Goal: Task Accomplishment & Management: Use online tool/utility

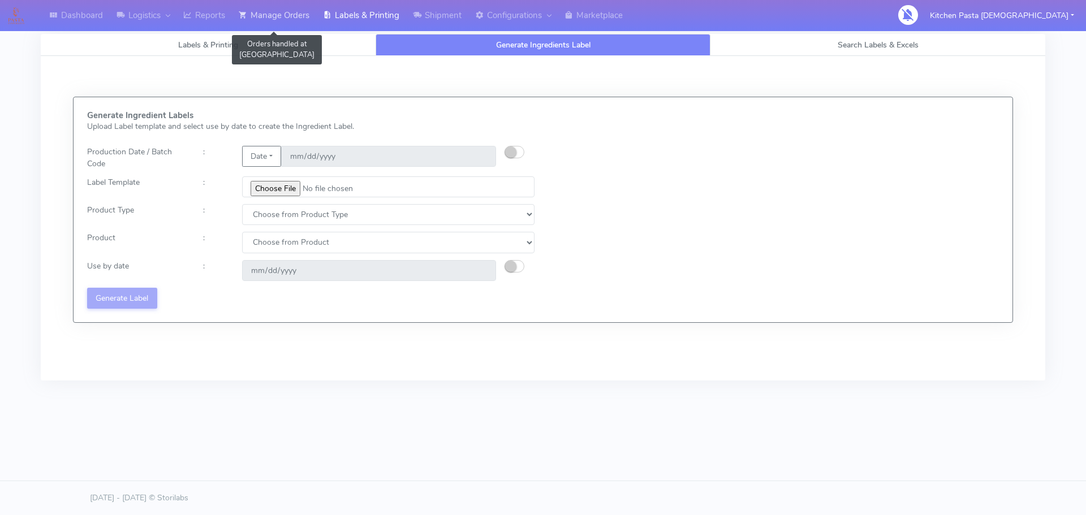
click at [289, 12] on link "Manage Orders" at bounding box center [274, 15] width 84 height 31
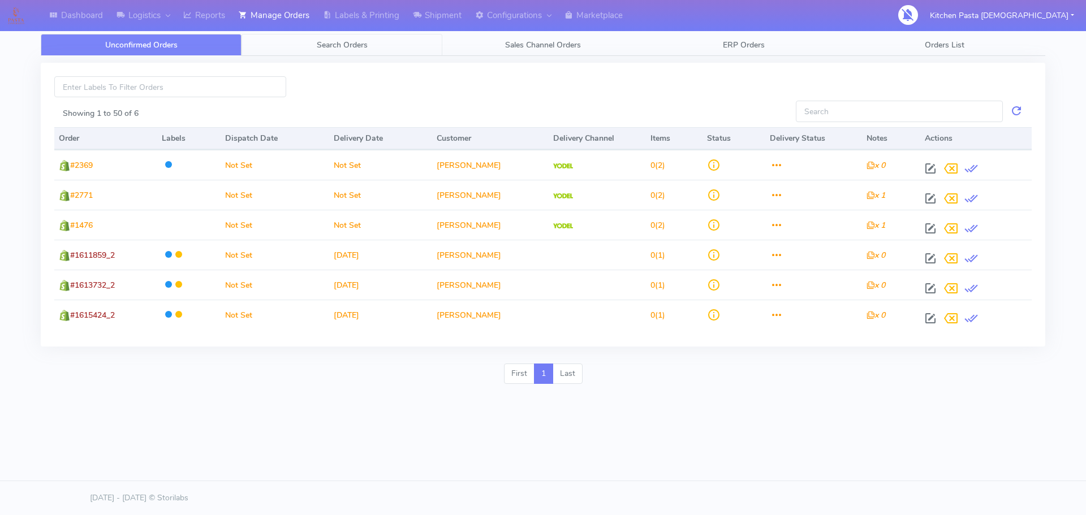
click at [327, 44] on span "Search Orders" at bounding box center [342, 45] width 51 height 11
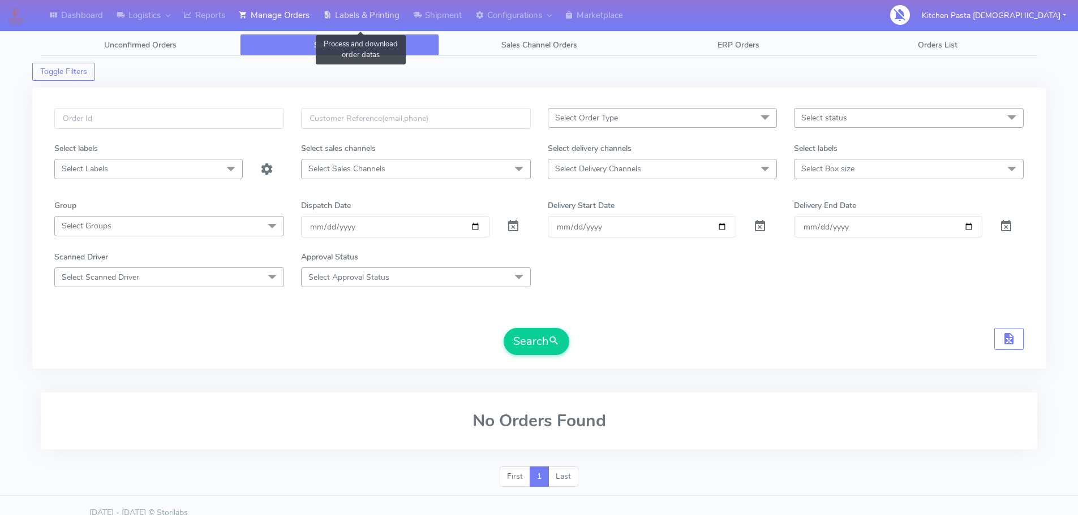
click at [380, 16] on link "Labels & Printing" at bounding box center [361, 15] width 90 height 31
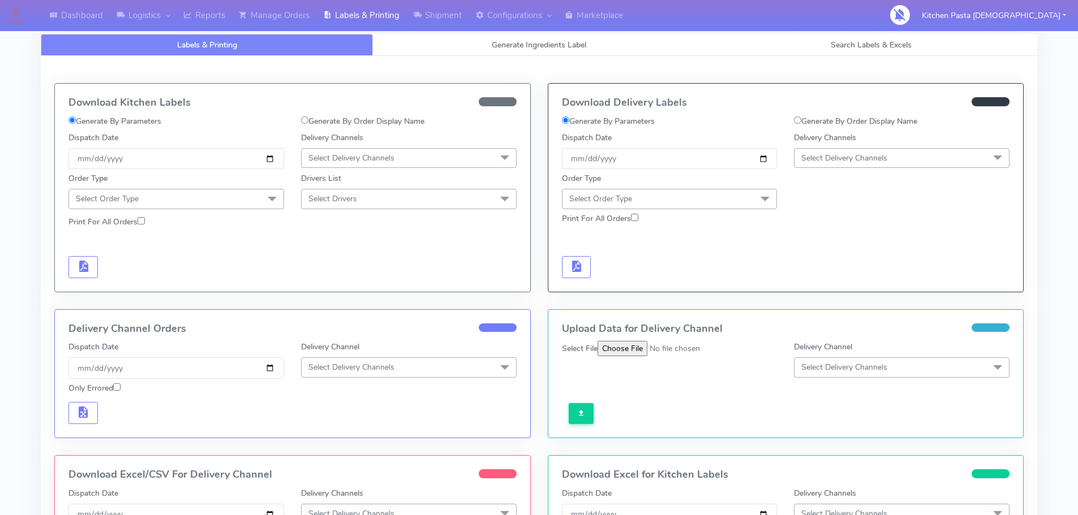
click at [796, 121] on input "Generate By Order Display Name" at bounding box center [797, 120] width 7 height 7
radio input "true"
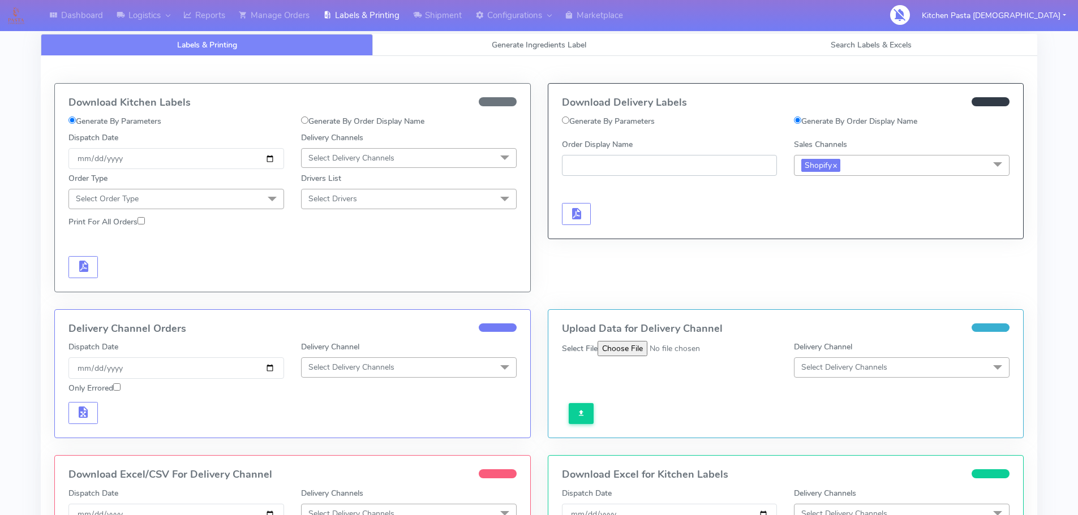
click at [682, 166] on input "Order Display Name" at bounding box center [670, 165] width 216 height 21
type input "~"
type input "#1617129"
click at [708, 191] on div at bounding box center [669, 202] width 233 height 46
click at [582, 211] on span "button" at bounding box center [576, 216] width 14 height 11
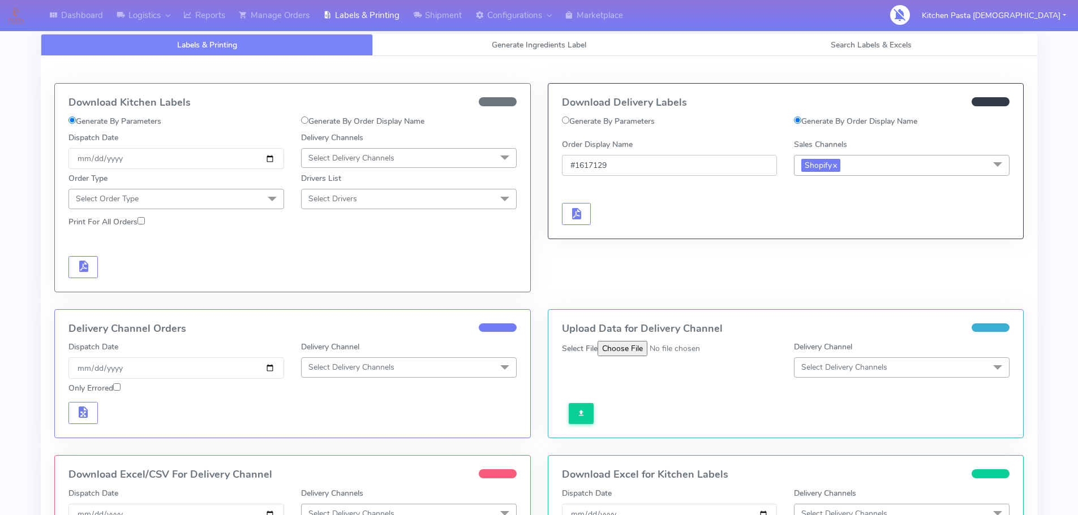
click at [698, 170] on input "#1617129" at bounding box center [670, 165] width 216 height 21
click at [310, 18] on link "Manage Orders" at bounding box center [274, 15] width 84 height 31
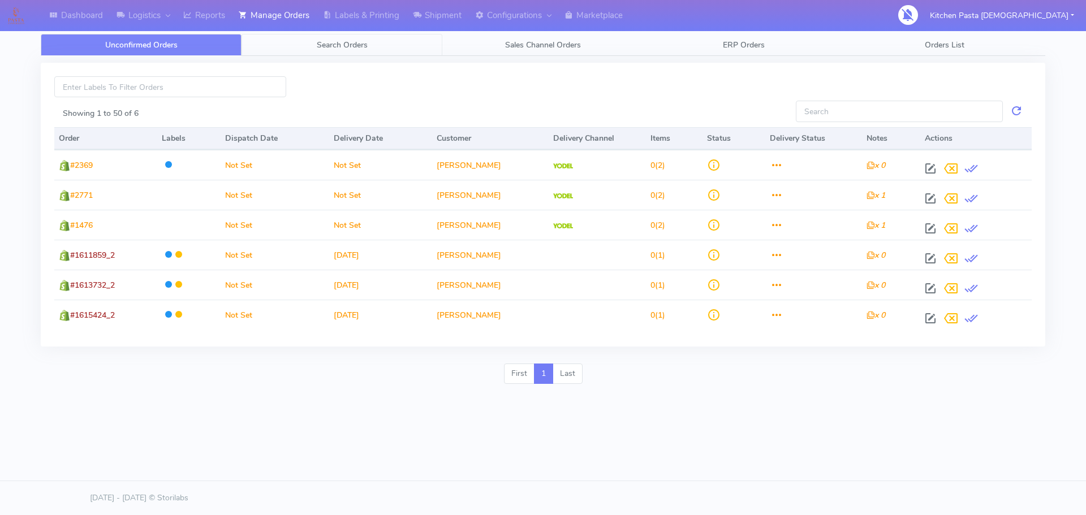
click at [308, 49] on link "Search Orders" at bounding box center [342, 45] width 201 height 22
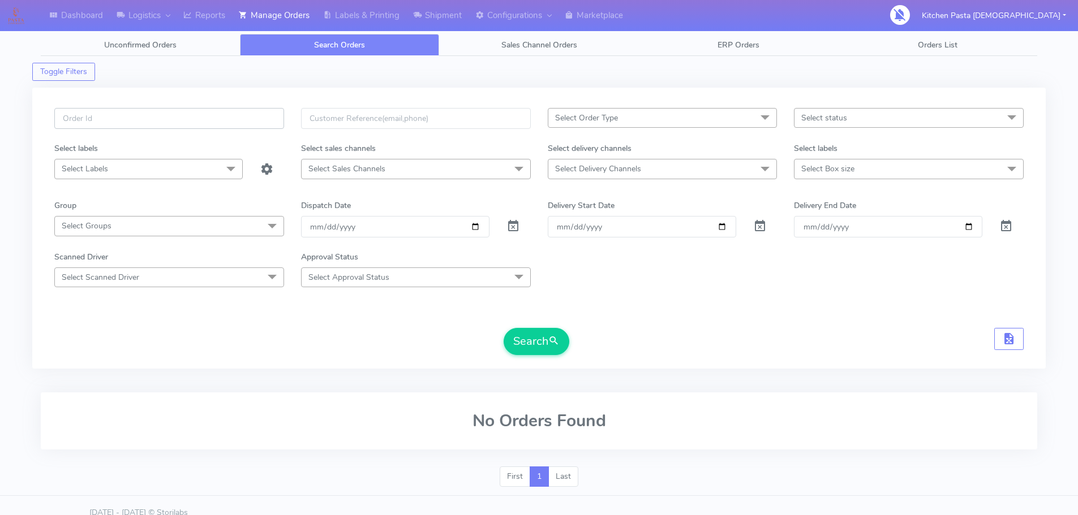
click at [217, 119] on input "text" at bounding box center [169, 118] width 230 height 21
paste input "#1617129"
type input "#1617129"
click at [513, 224] on span at bounding box center [513, 229] width 14 height 11
click at [533, 331] on button "Search" at bounding box center [537, 341] width 66 height 27
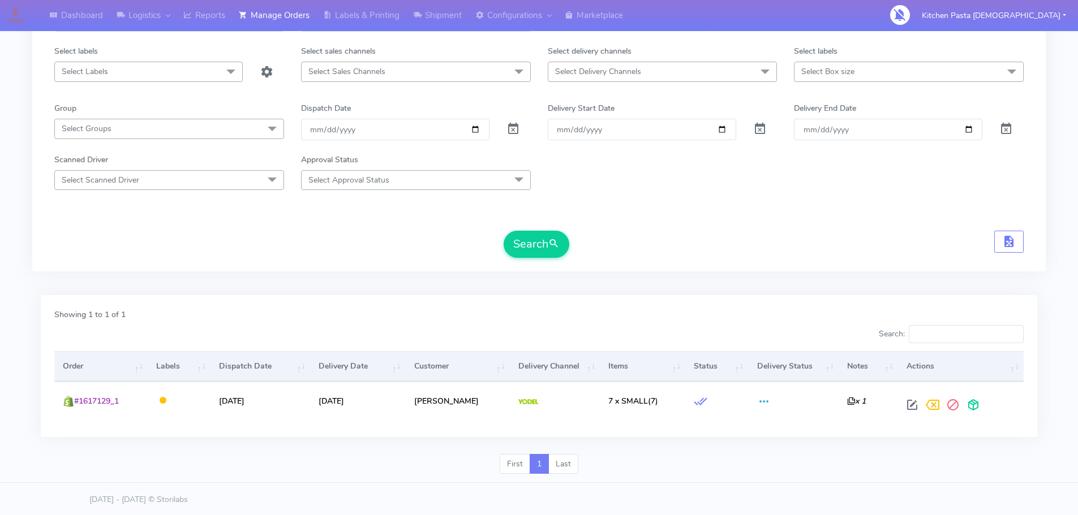
scroll to position [99, 0]
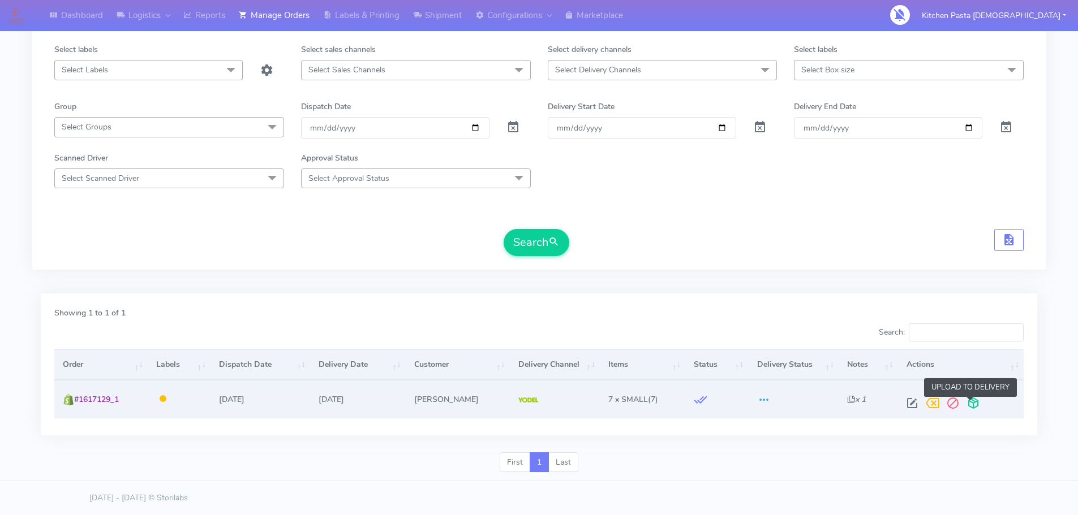
click at [975, 402] on span at bounding box center [973, 406] width 20 height 11
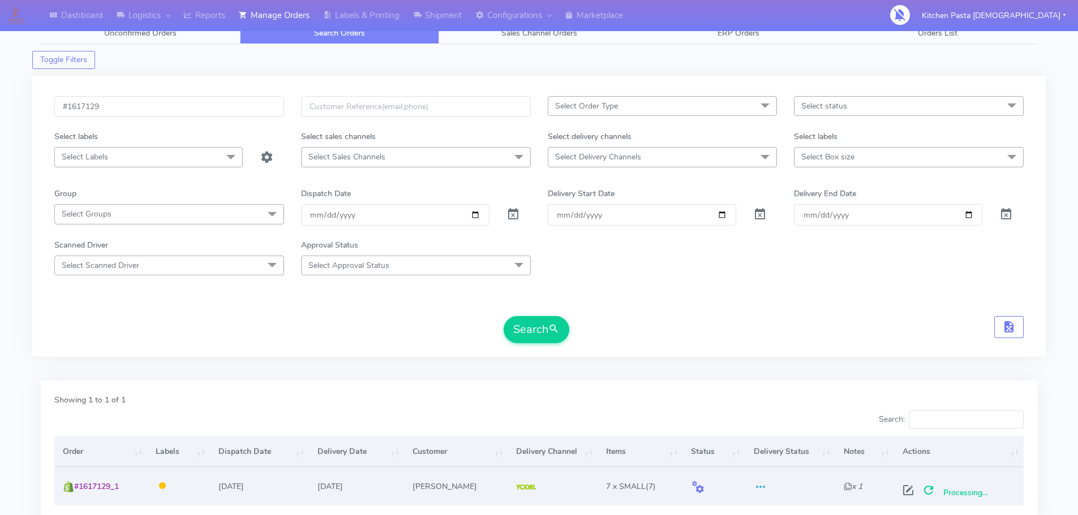
scroll to position [0, 0]
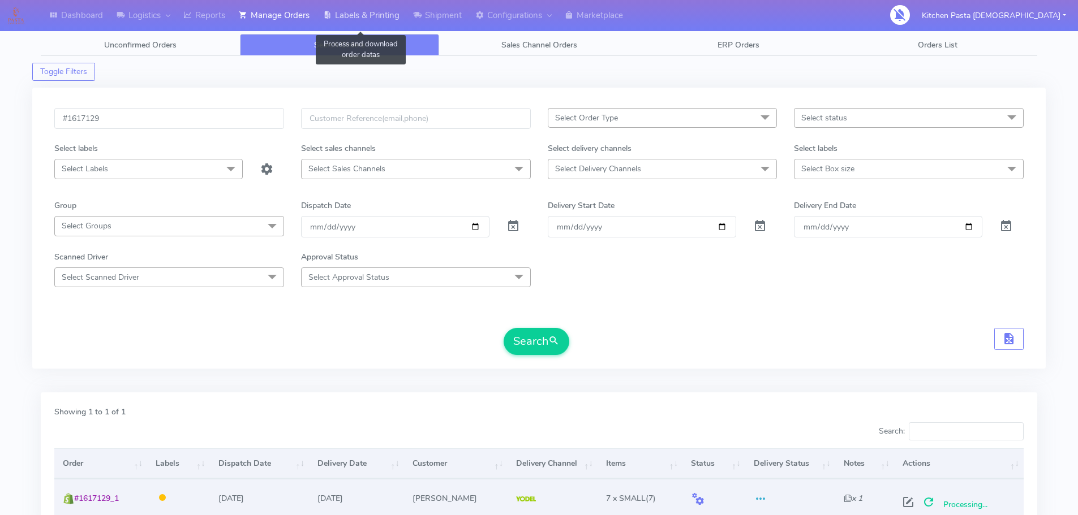
click at [386, 21] on link "Labels & Printing" at bounding box center [361, 15] width 90 height 31
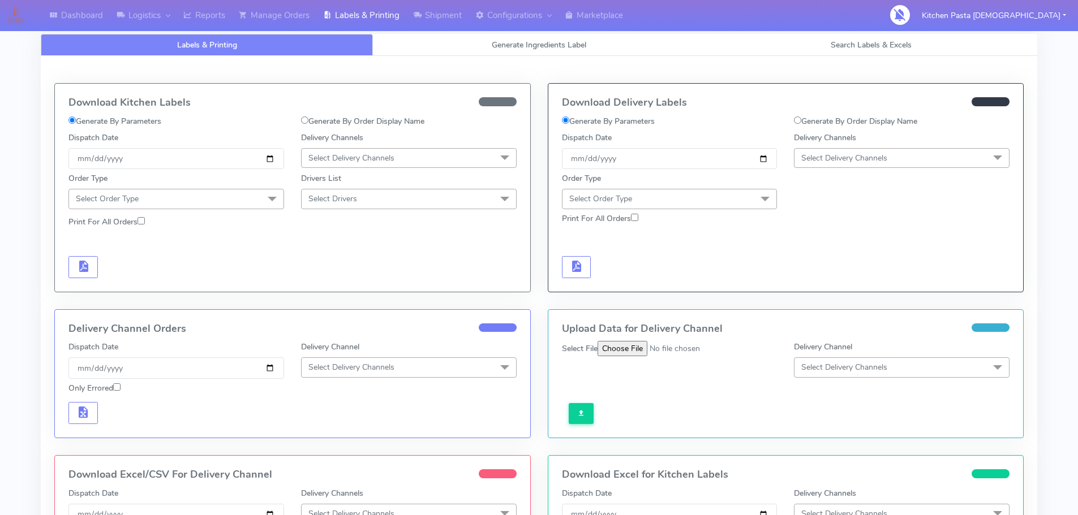
click at [794, 119] on input "Generate By Order Display Name" at bounding box center [797, 120] width 7 height 7
radio input "true"
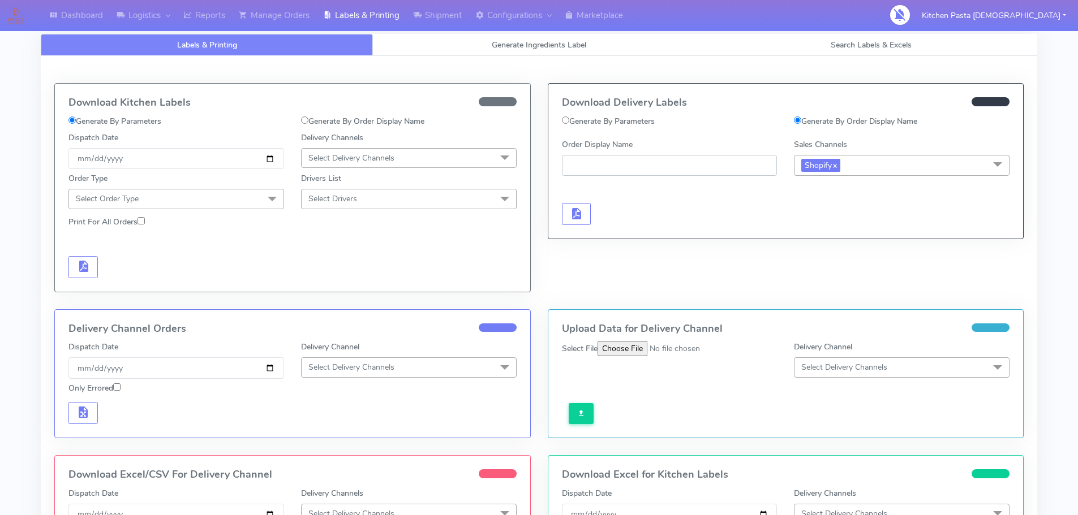
click at [684, 166] on input "Order Display Name" at bounding box center [670, 165] width 216 height 21
paste input "#1617129"
type input "#1617129"
click at [576, 211] on span "button" at bounding box center [576, 216] width 14 height 11
click at [880, 170] on span "Shopify x" at bounding box center [902, 165] width 216 height 21
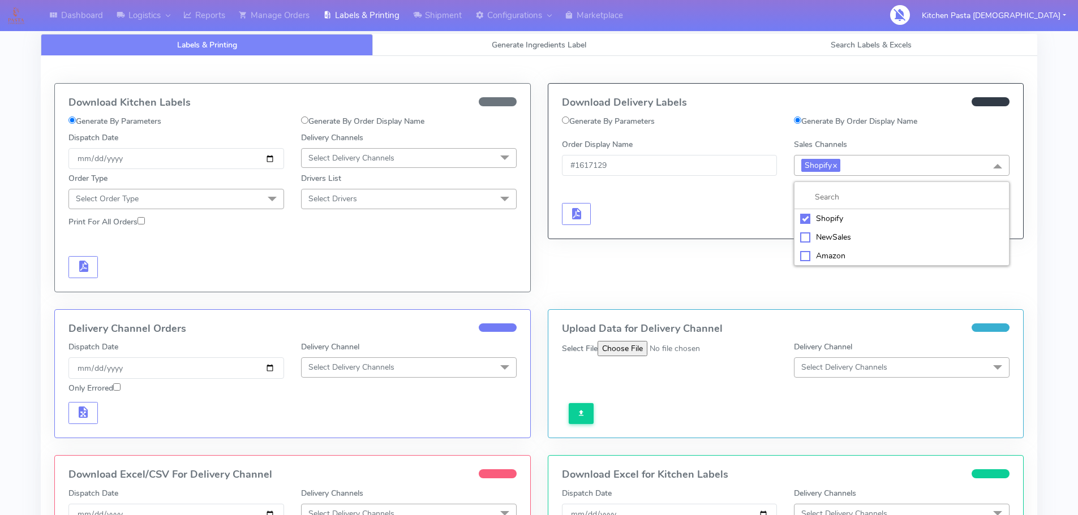
click at [736, 205] on div at bounding box center [669, 202] width 233 height 46
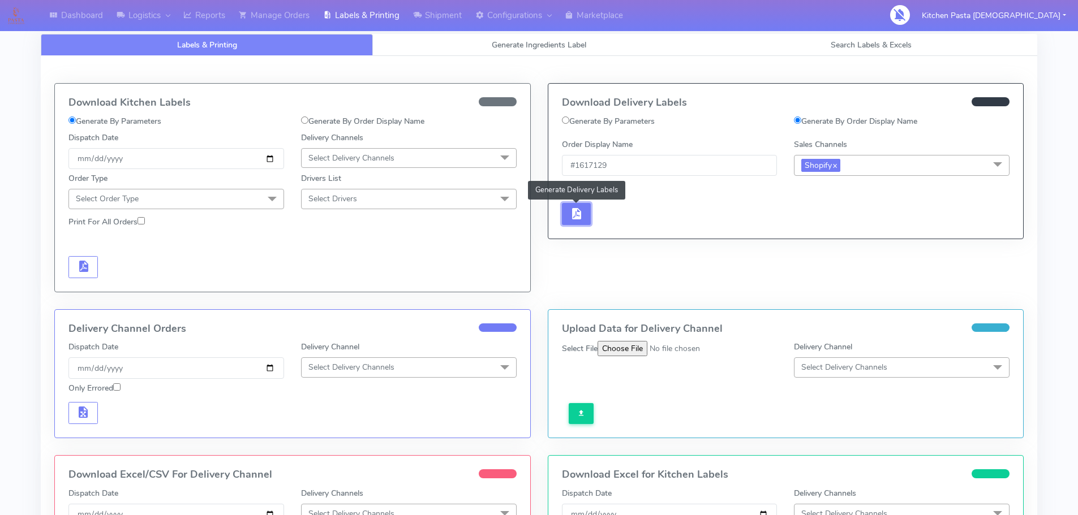
click at [574, 211] on span "button" at bounding box center [576, 216] width 14 height 11
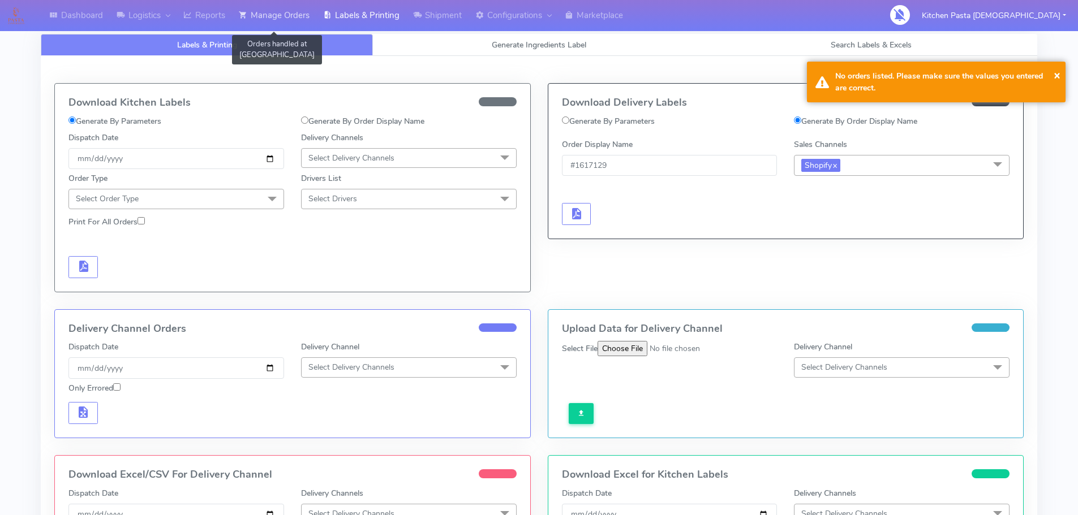
click at [283, 14] on link "Manage Orders" at bounding box center [274, 15] width 84 height 31
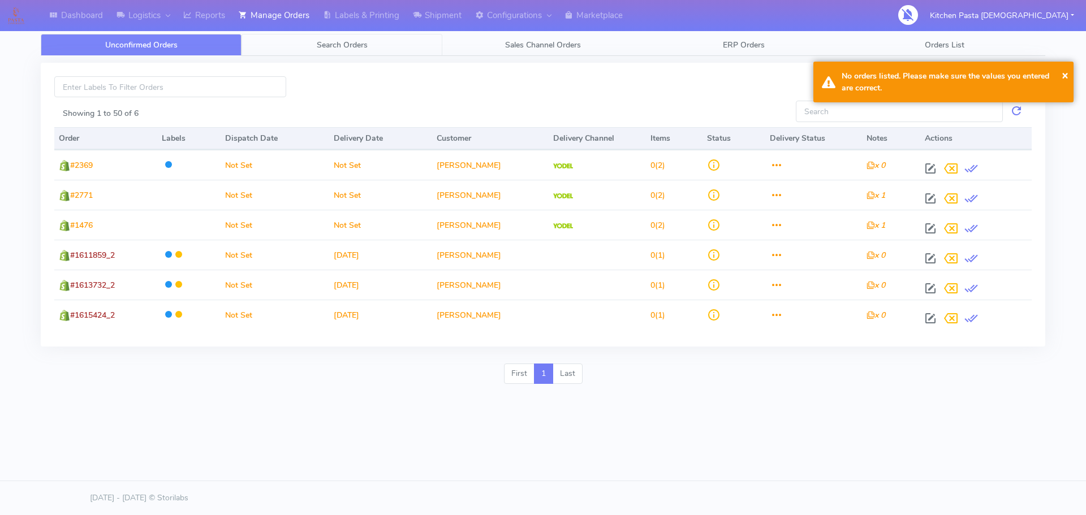
click at [338, 46] on span "Search Orders" at bounding box center [342, 45] width 51 height 11
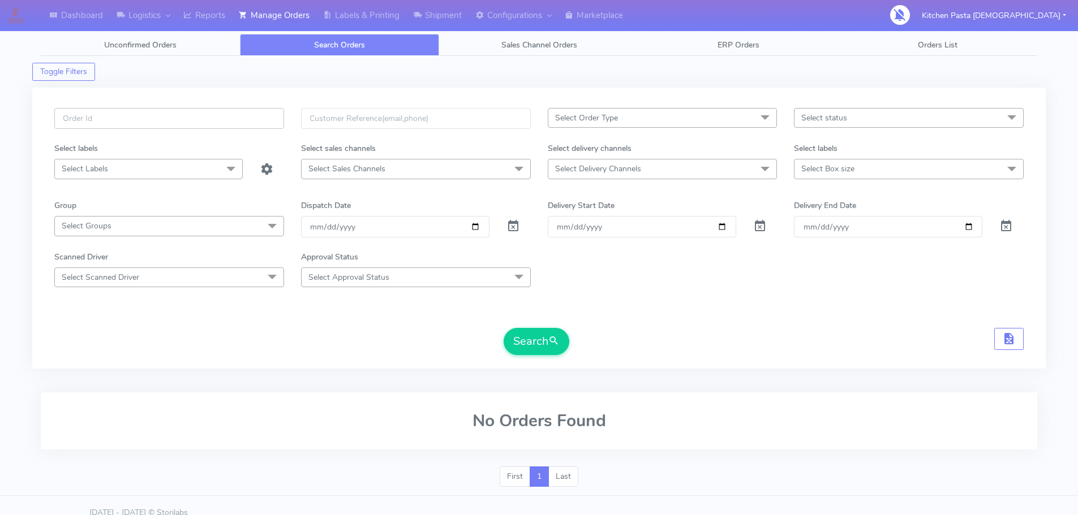
click at [167, 119] on input "text" at bounding box center [169, 118] width 230 height 21
paste input "#1617129"
type input "#1617129"
click at [519, 231] on span at bounding box center [513, 229] width 14 height 11
click at [520, 332] on button "Search" at bounding box center [537, 341] width 66 height 27
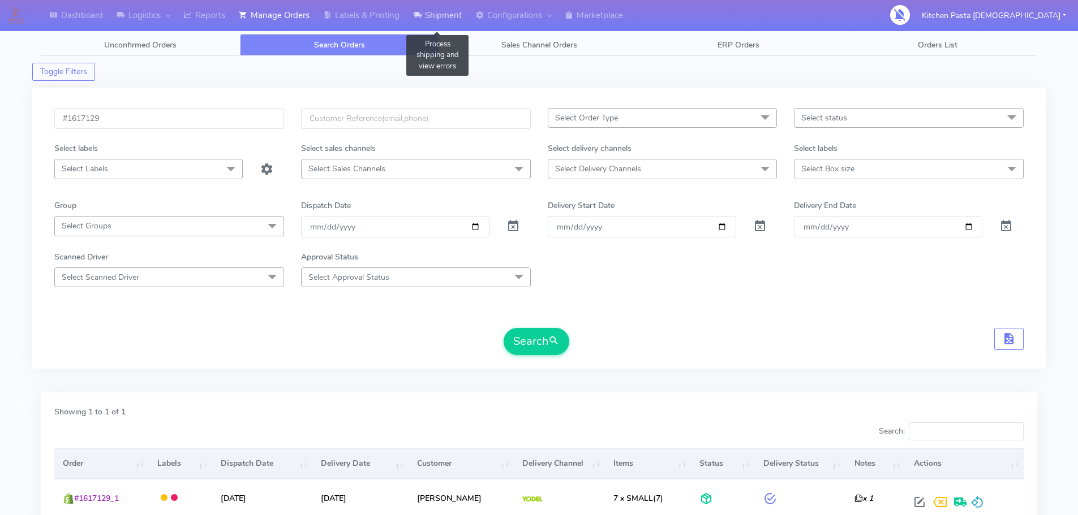
click at [426, 18] on link "Shipment" at bounding box center [437, 15] width 62 height 31
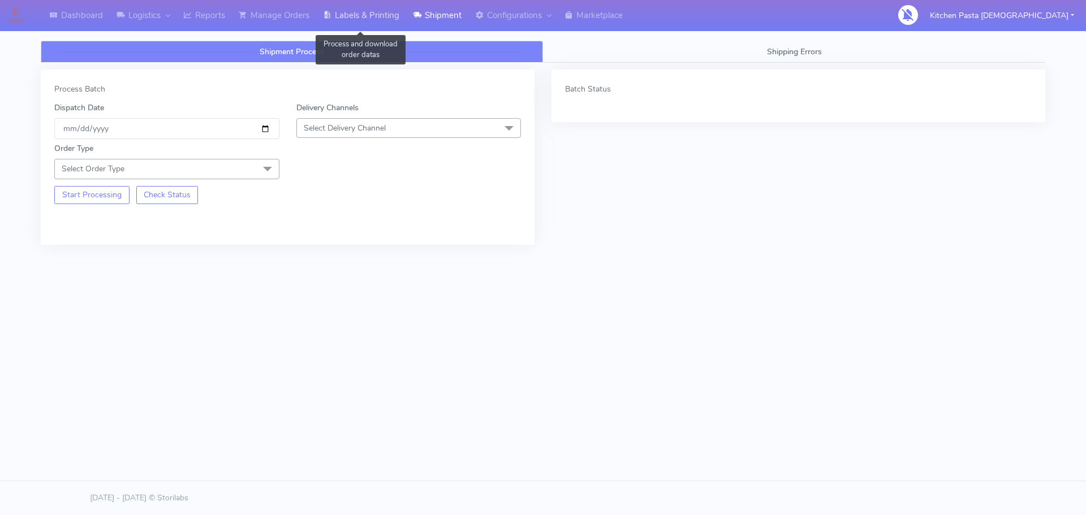
click at [364, 19] on link "Labels & Printing" at bounding box center [361, 15] width 90 height 31
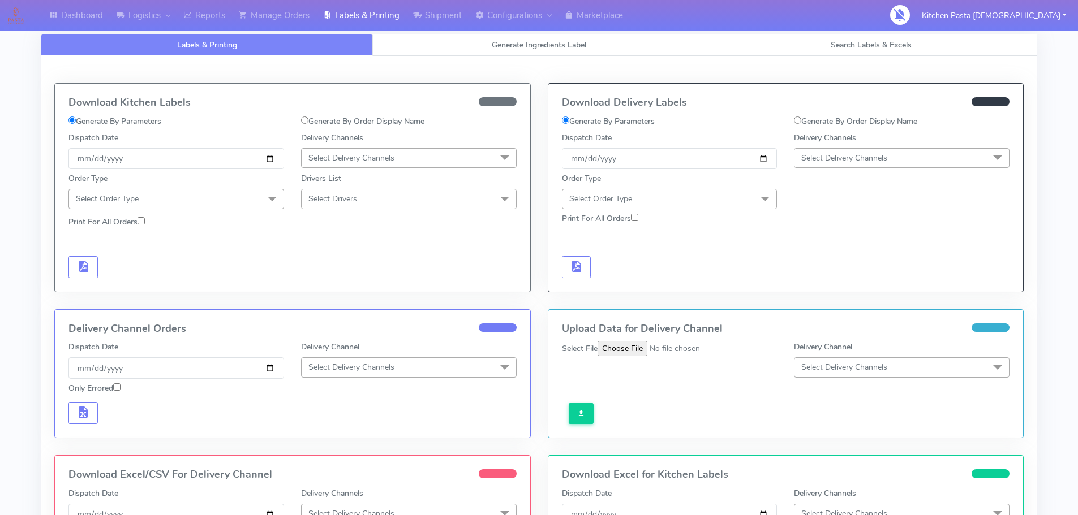
click at [798, 125] on label "Generate By Order Display Name" at bounding box center [855, 121] width 123 height 12
click at [798, 124] on input "Generate By Order Display Name" at bounding box center [797, 120] width 7 height 7
radio input "true"
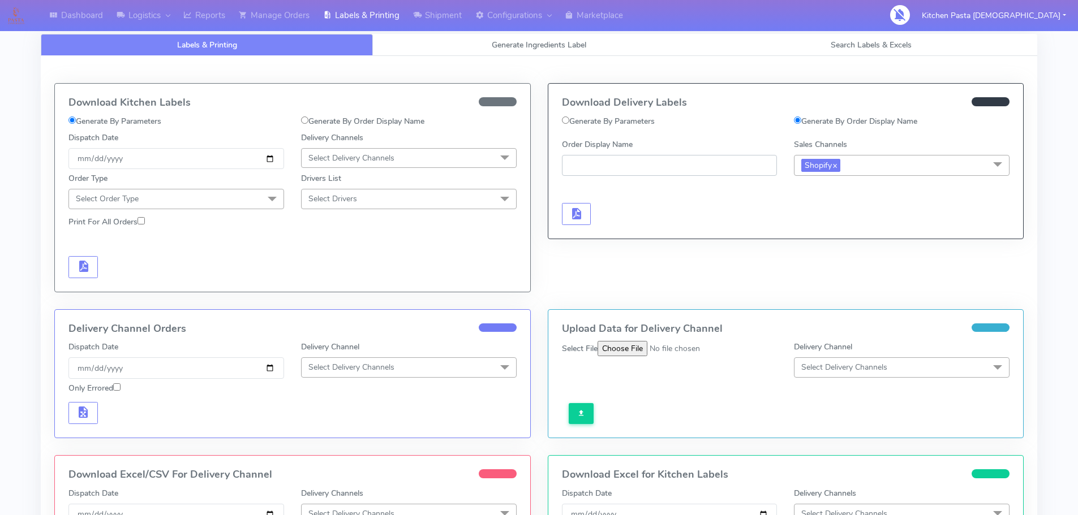
click at [749, 157] on input "Order Display Name" at bounding box center [670, 165] width 216 height 21
paste input "#1617129"
type input "#1617129"
click at [575, 211] on span "button" at bounding box center [576, 216] width 14 height 11
click at [273, 16] on link "Manage Orders" at bounding box center [274, 15] width 84 height 31
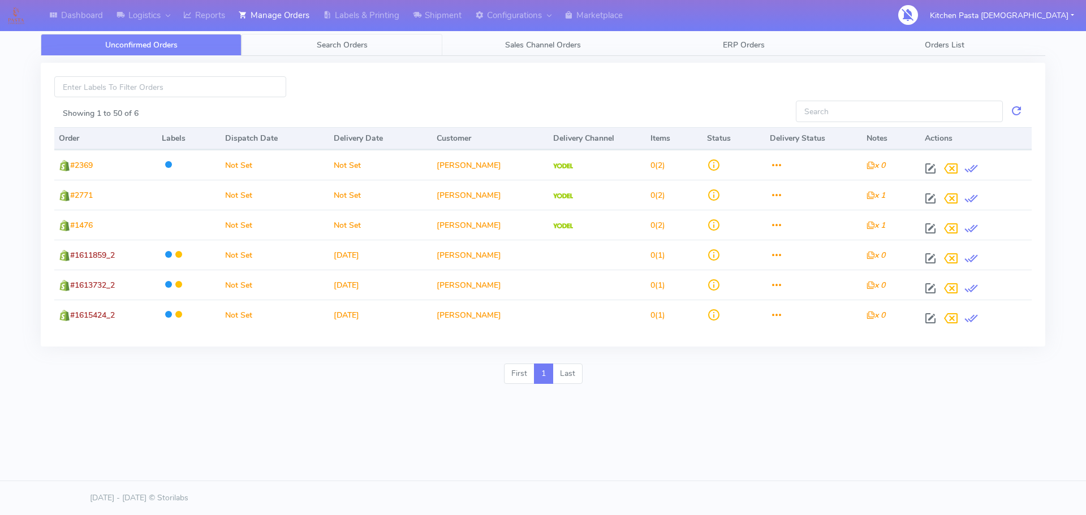
click at [377, 50] on link "Search Orders" at bounding box center [342, 45] width 201 height 22
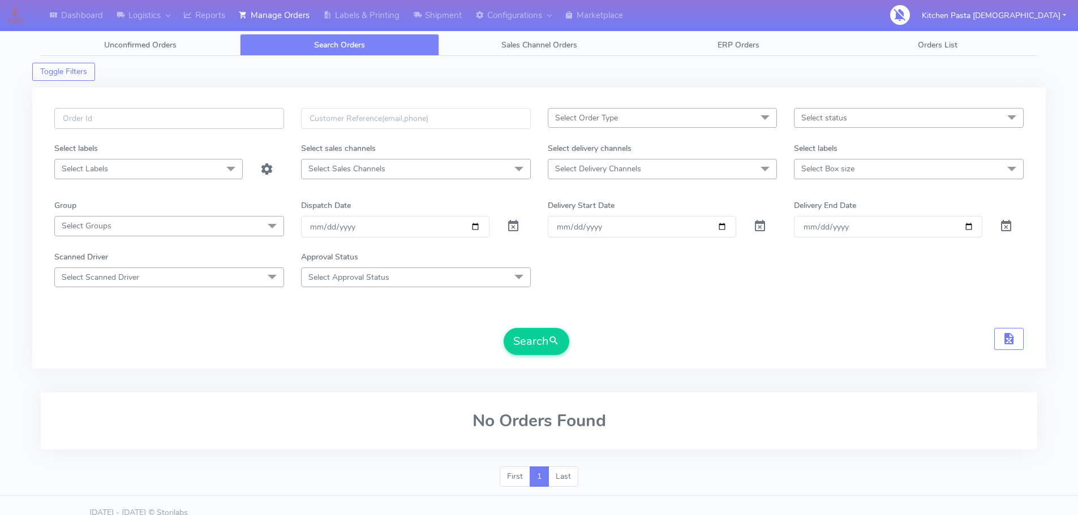
click at [234, 117] on input "text" at bounding box center [169, 118] width 230 height 21
paste input "#1617129"
type input "#1617129"
click at [515, 224] on span at bounding box center [513, 229] width 14 height 11
click at [560, 337] on span "submit" at bounding box center [553, 341] width 11 height 15
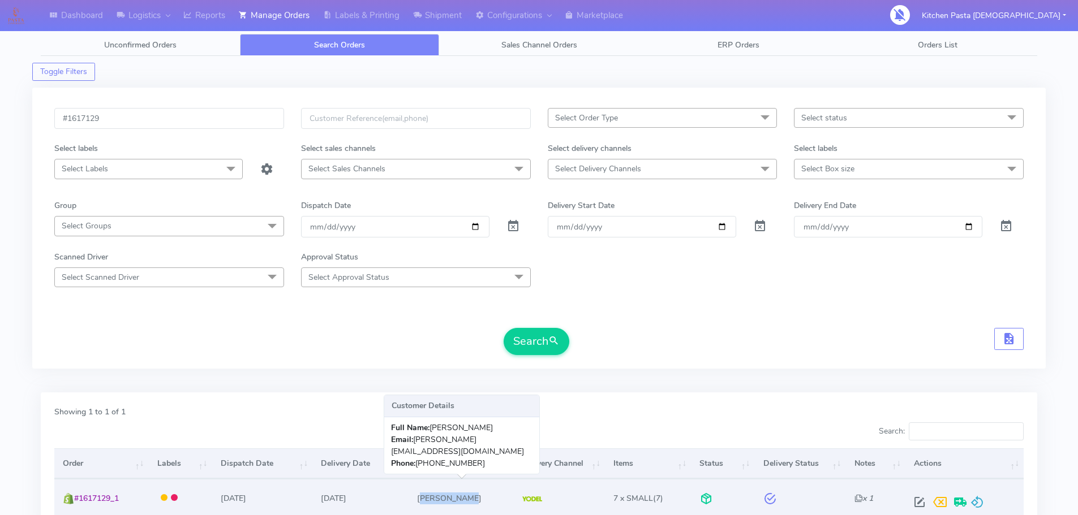
drag, startPoint x: 469, startPoint y: 496, endPoint x: 425, endPoint y: 490, distance: 44.6
click at [425, 490] on td "[PERSON_NAME]" at bounding box center [461, 498] width 105 height 38
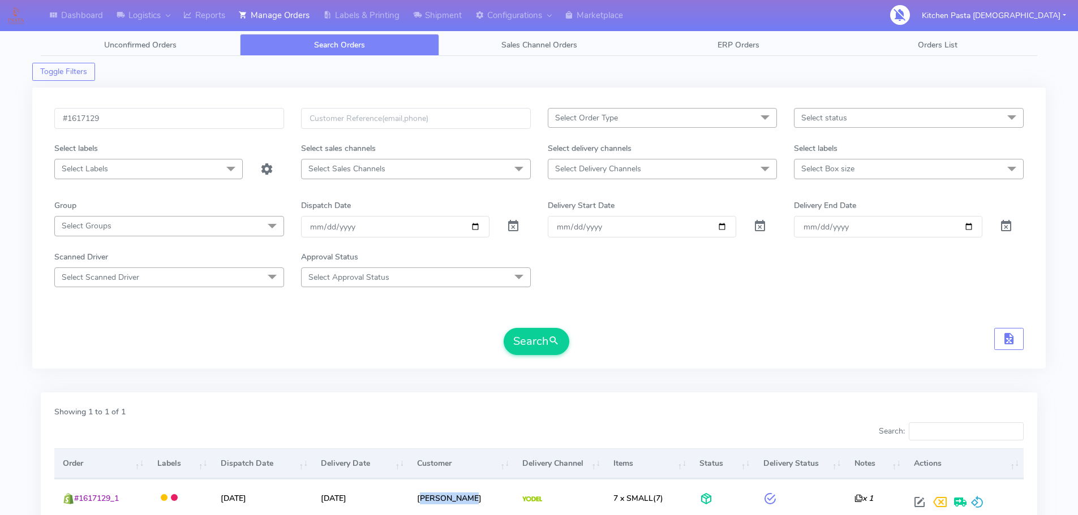
copy td "[PERSON_NAME]"
click at [385, 18] on link "Labels & Printing" at bounding box center [361, 15] width 90 height 31
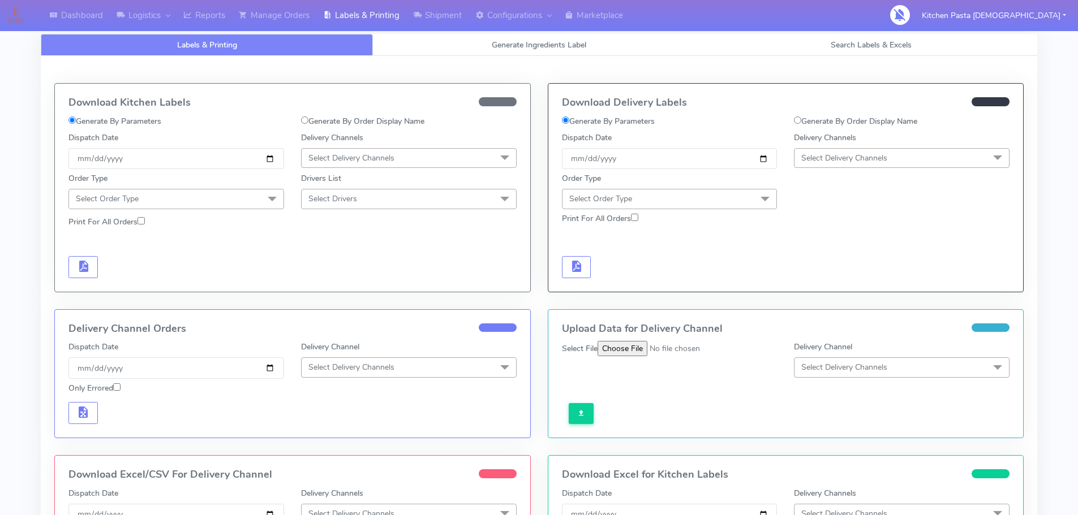
click at [797, 122] on input "Generate By Order Display Name" at bounding box center [797, 120] width 7 height 7
radio input "true"
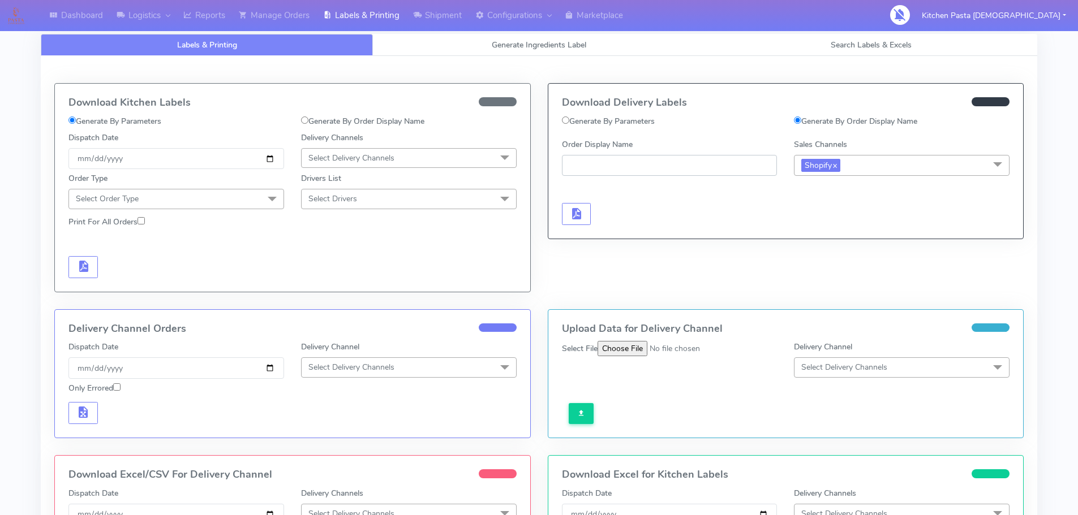
click at [671, 161] on input "Order Display Name" at bounding box center [670, 165] width 216 height 21
paste input "[PERSON_NAME]"
type input "[PERSON_NAME]"
click at [563, 217] on button "button" at bounding box center [576, 214] width 29 height 22
click at [415, 19] on link "Shipment" at bounding box center [437, 15] width 62 height 31
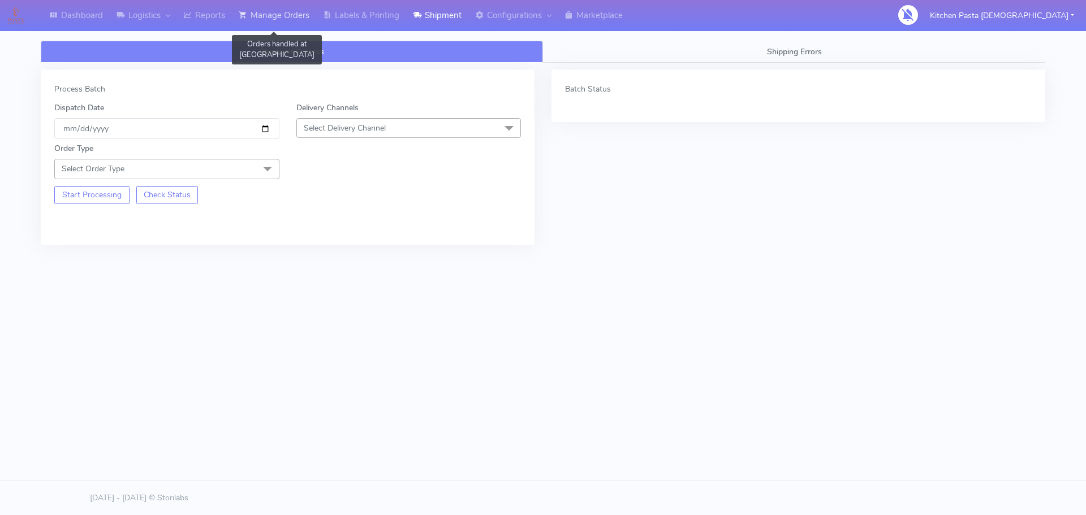
click at [294, 12] on link "Manage Orders" at bounding box center [274, 15] width 84 height 31
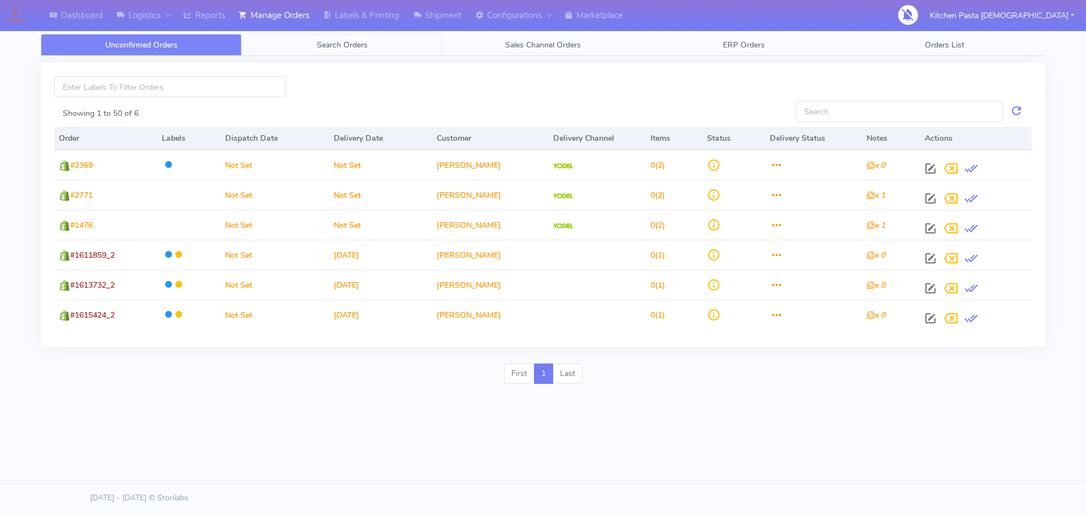
click at [340, 46] on span "Search Orders" at bounding box center [342, 45] width 51 height 11
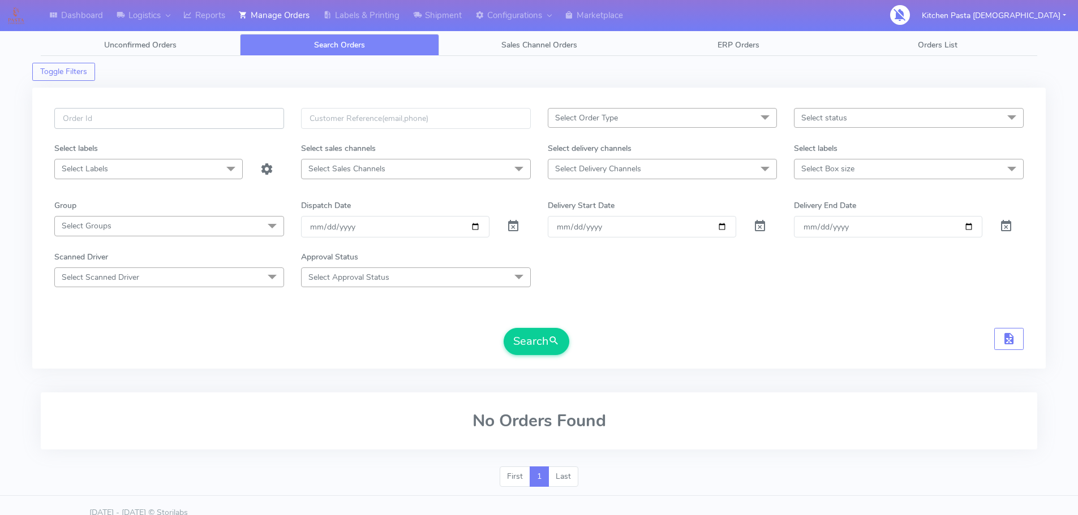
click at [194, 117] on input "text" at bounding box center [169, 118] width 230 height 21
paste input "[PERSON_NAME]"
type input "[PERSON_NAME]"
click at [513, 231] on span at bounding box center [513, 229] width 14 height 11
click at [96, 121] on input "[PERSON_NAME]" at bounding box center [169, 118] width 230 height 21
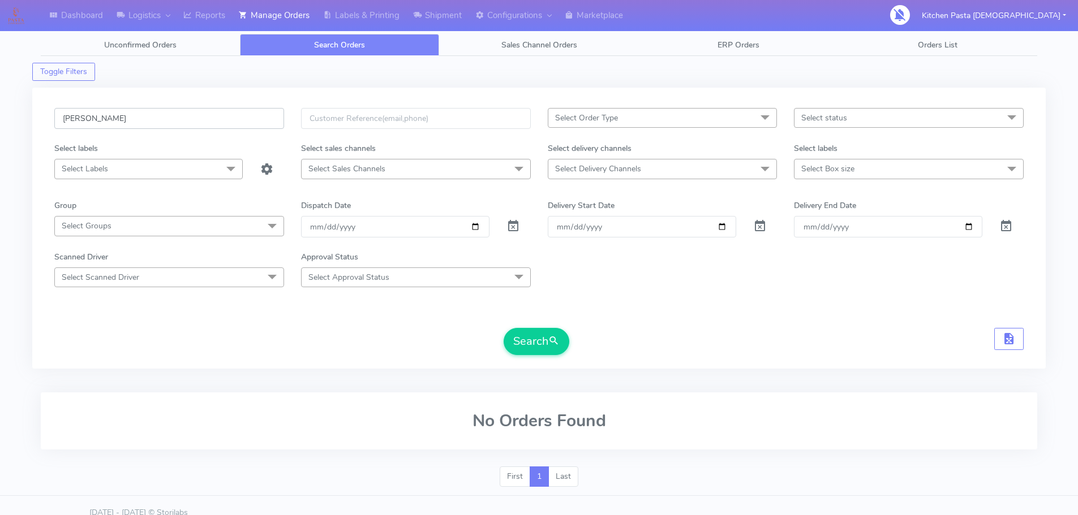
click at [96, 121] on input "[PERSON_NAME]" at bounding box center [169, 118] width 230 height 21
type input "1617129"
click at [504, 328] on button "Search" at bounding box center [537, 341] width 66 height 27
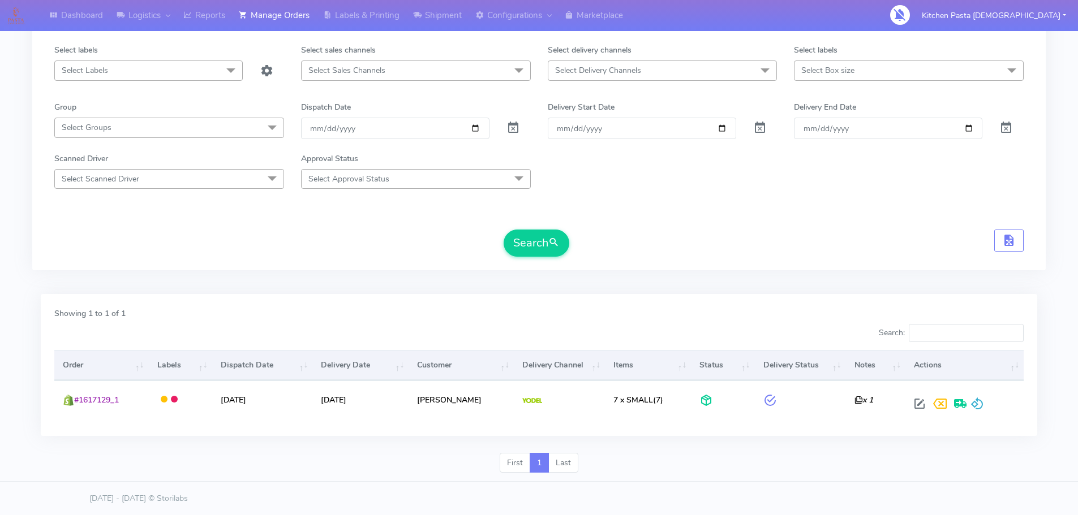
scroll to position [99, 0]
click at [454, 16] on link "Shipment" at bounding box center [437, 15] width 62 height 31
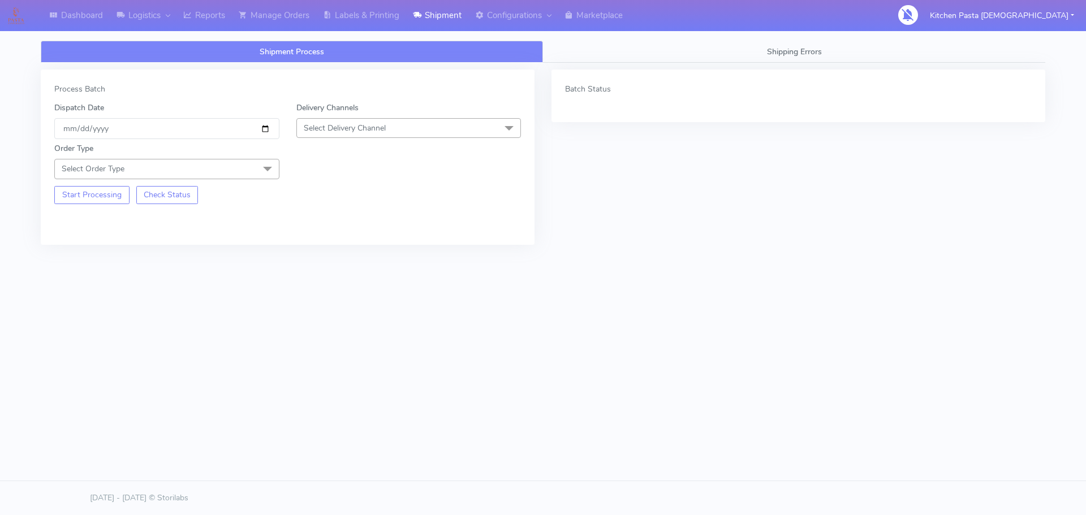
click at [185, 169] on span "Select Order Type" at bounding box center [166, 169] width 225 height 20
click at [90, 222] on div "Meal" at bounding box center [167, 222] width 213 height 12
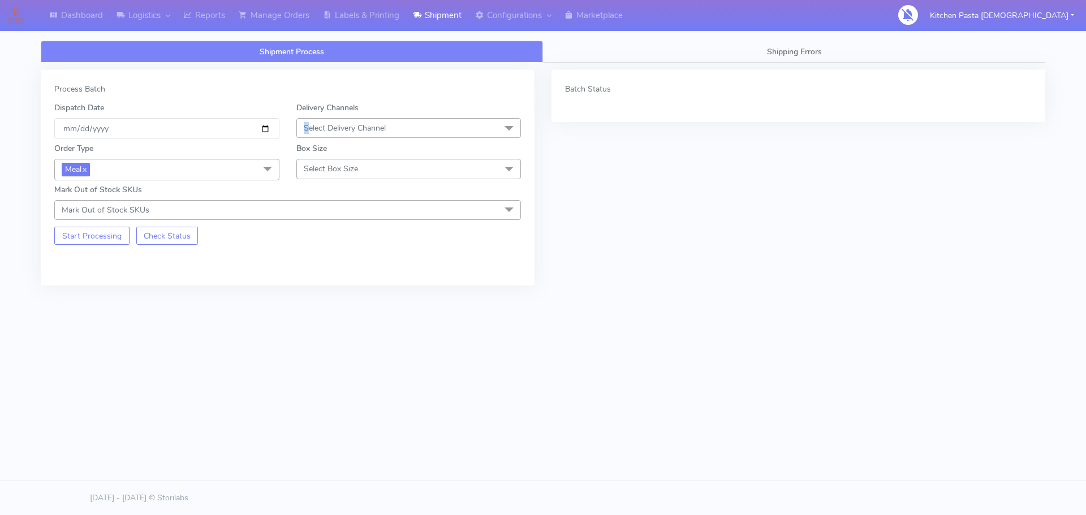
click at [307, 128] on span "Select Delivery Channel" at bounding box center [345, 128] width 82 height 11
click at [314, 256] on div "Yodel" at bounding box center [409, 256] width 213 height 12
click at [325, 170] on span "Select Box Size" at bounding box center [331, 169] width 54 height 11
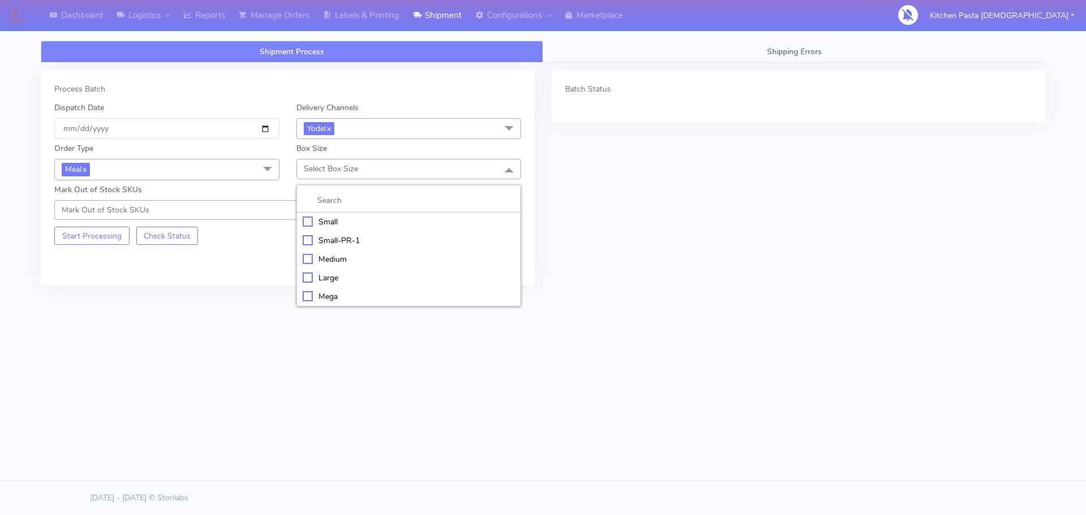
click at [308, 261] on div "Medium" at bounding box center [409, 259] width 213 height 12
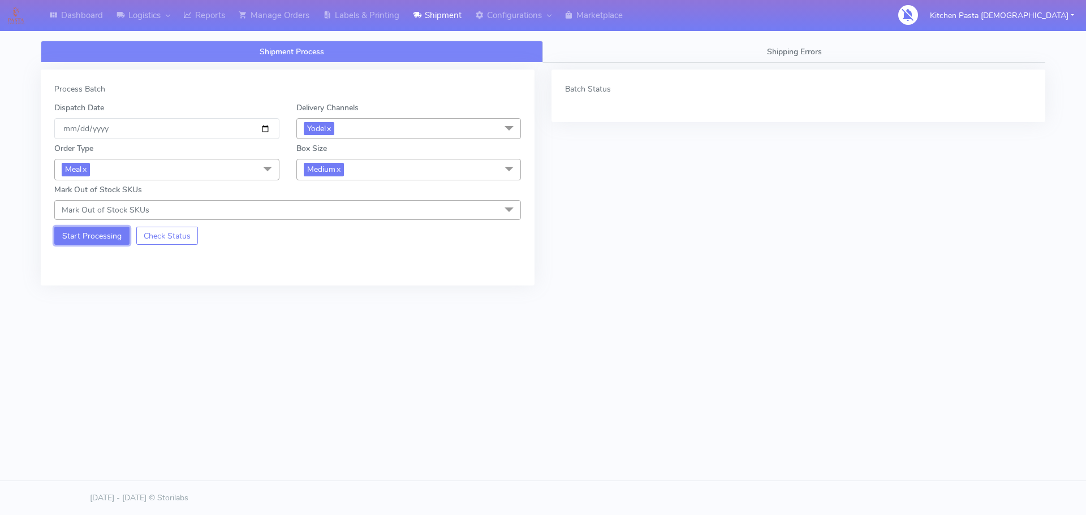
click at [86, 236] on button "Start Processing" at bounding box center [91, 236] width 75 height 18
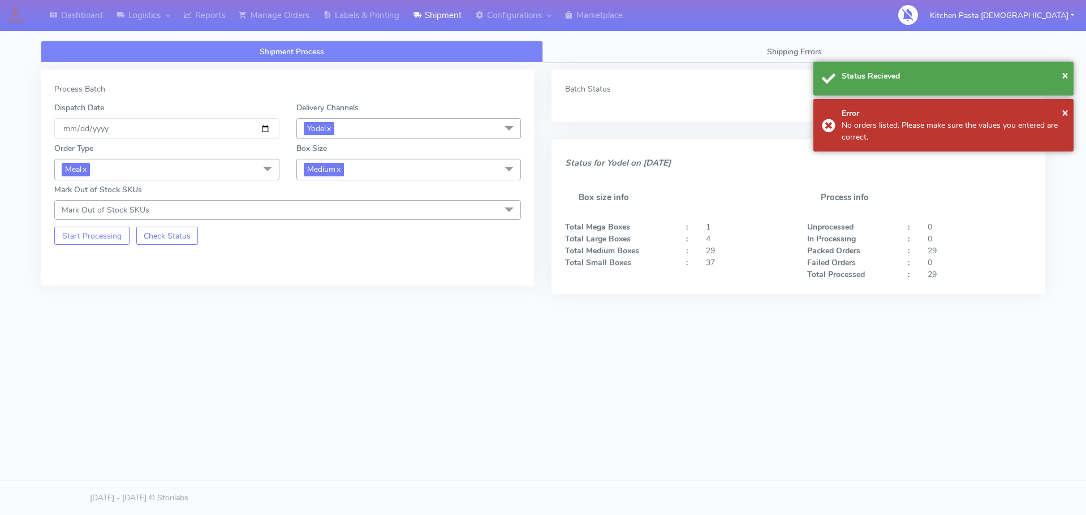
drag, startPoint x: 320, startPoint y: 169, endPoint x: 334, endPoint y: 183, distance: 20.8
click at [320, 169] on span "Medium x" at bounding box center [324, 169] width 40 height 13
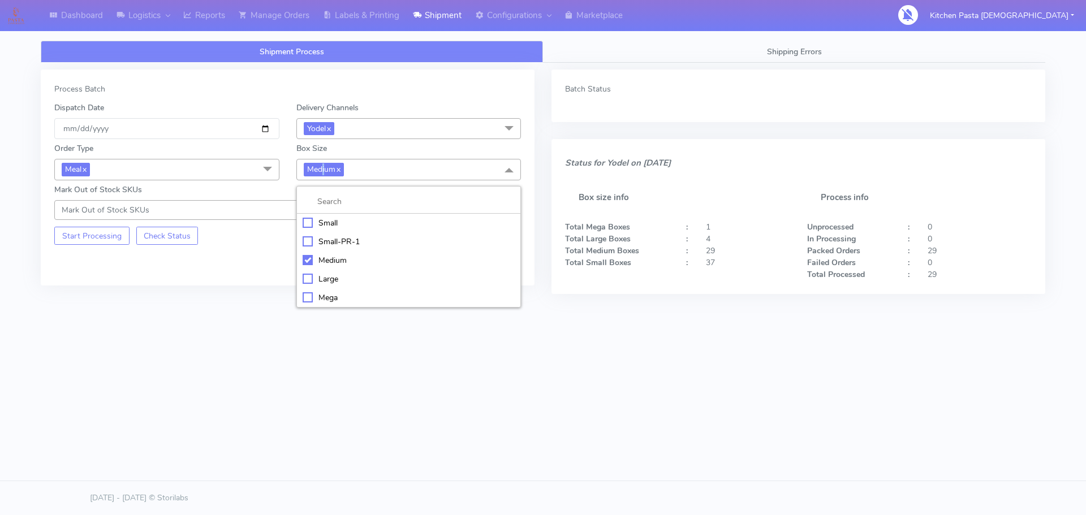
click at [310, 226] on div "Small" at bounding box center [409, 223] width 213 height 12
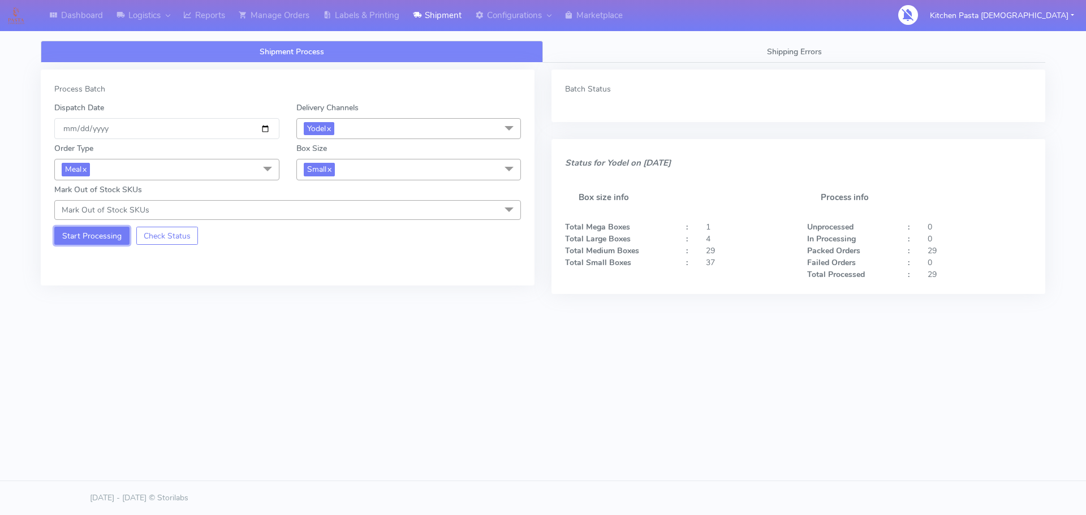
click at [94, 230] on button "Start Processing" at bounding box center [91, 236] width 75 height 18
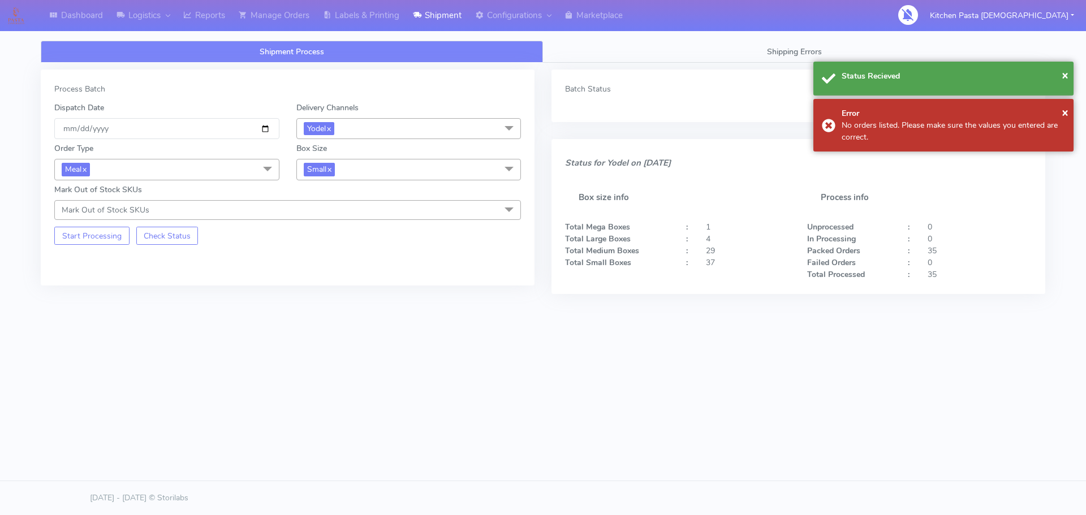
click at [354, 169] on span "Small x" at bounding box center [408, 169] width 225 height 21
click at [316, 277] on div "Large" at bounding box center [409, 279] width 213 height 12
checkbox input "false"
checkbox input "true"
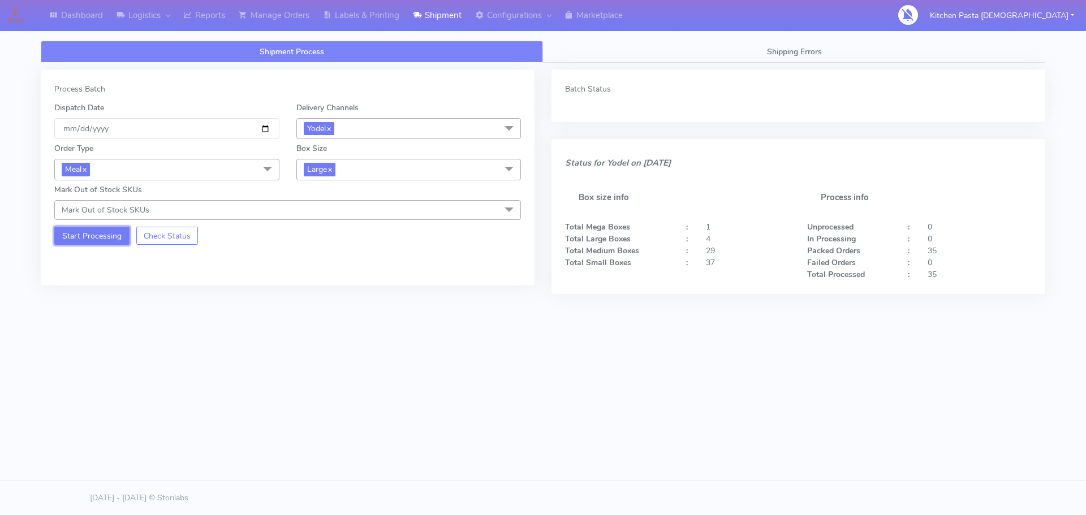
click at [111, 234] on button "Start Processing" at bounding box center [91, 236] width 75 height 18
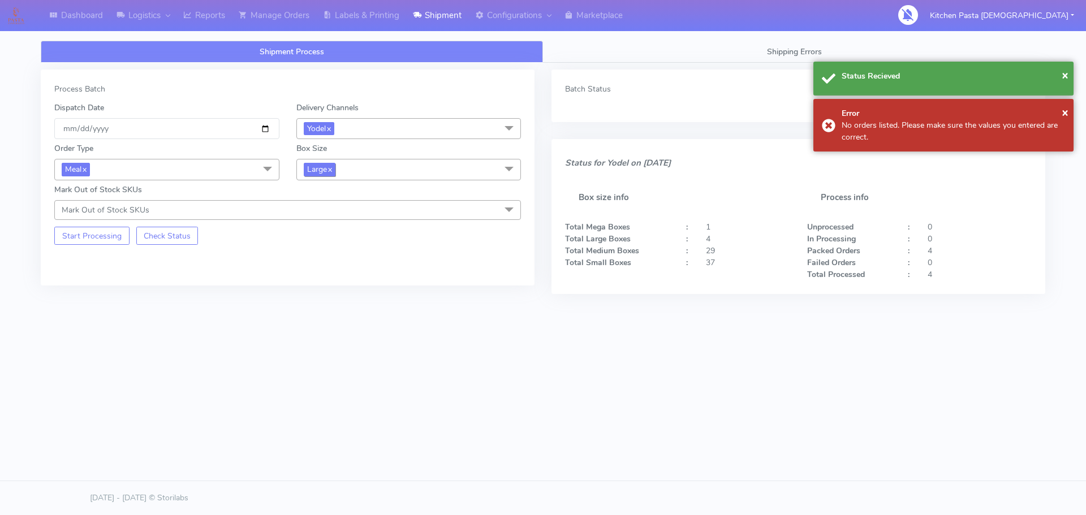
click at [319, 175] on span "Large x" at bounding box center [320, 169] width 32 height 13
click at [313, 294] on div "Mega" at bounding box center [409, 298] width 213 height 12
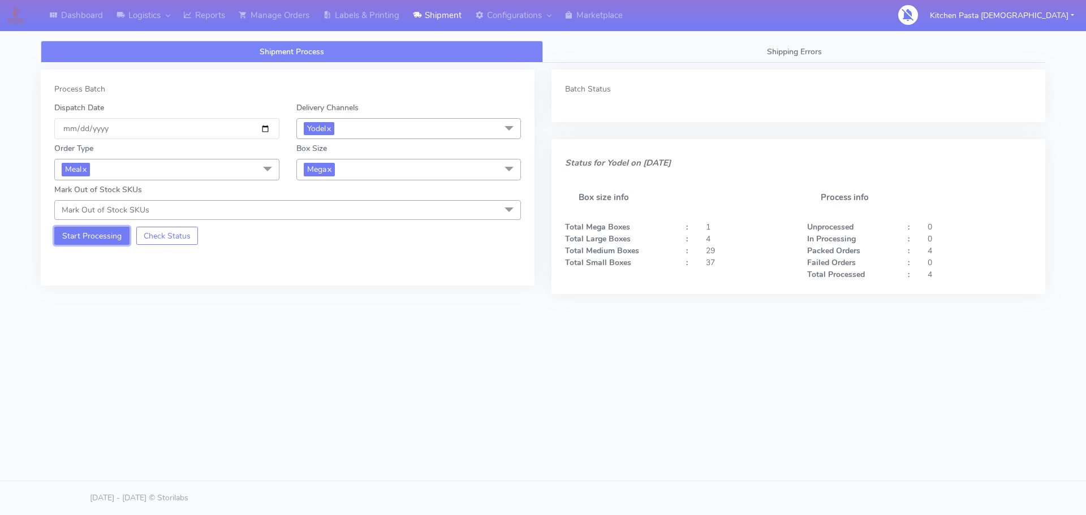
click at [109, 232] on button "Start Processing" at bounding box center [91, 236] width 75 height 18
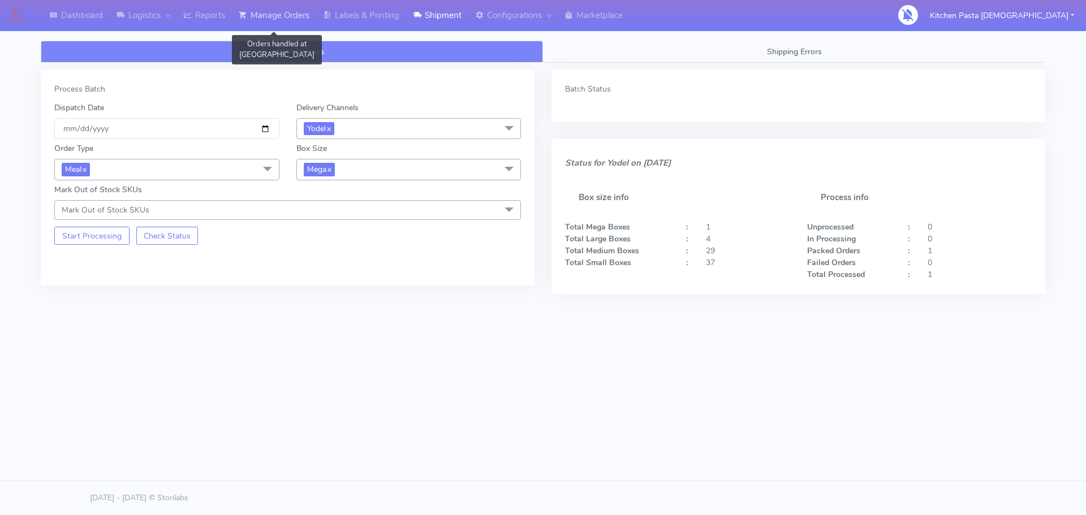
click at [243, 11] on link "Manage Orders" at bounding box center [274, 15] width 84 height 31
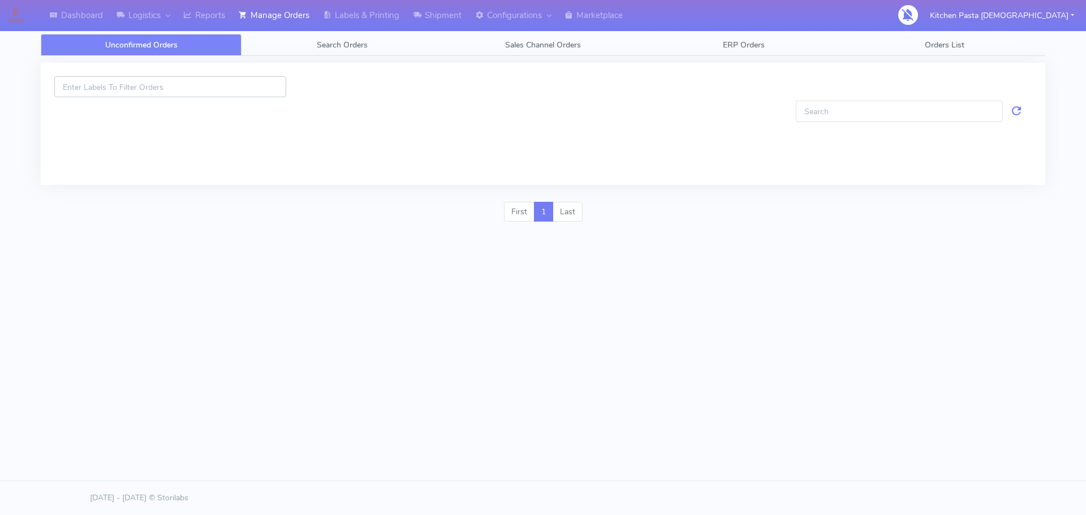
click at [117, 88] on input at bounding box center [170, 86] width 232 height 21
click at [311, 39] on link "Search Orders" at bounding box center [342, 45] width 201 height 22
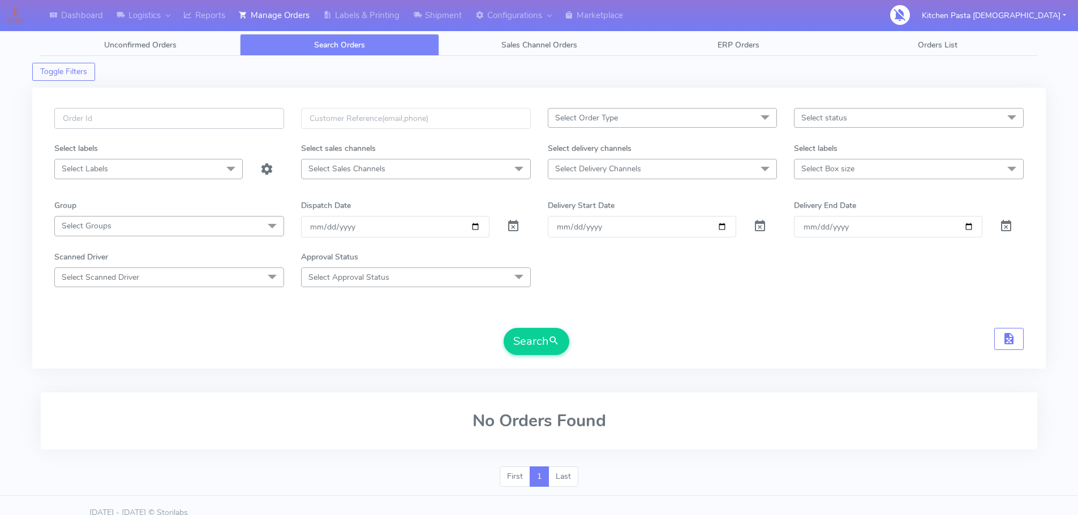
click at [80, 119] on input "text" at bounding box center [169, 118] width 230 height 21
type input "#1617129"
click at [536, 346] on button "Search" at bounding box center [537, 341] width 66 height 27
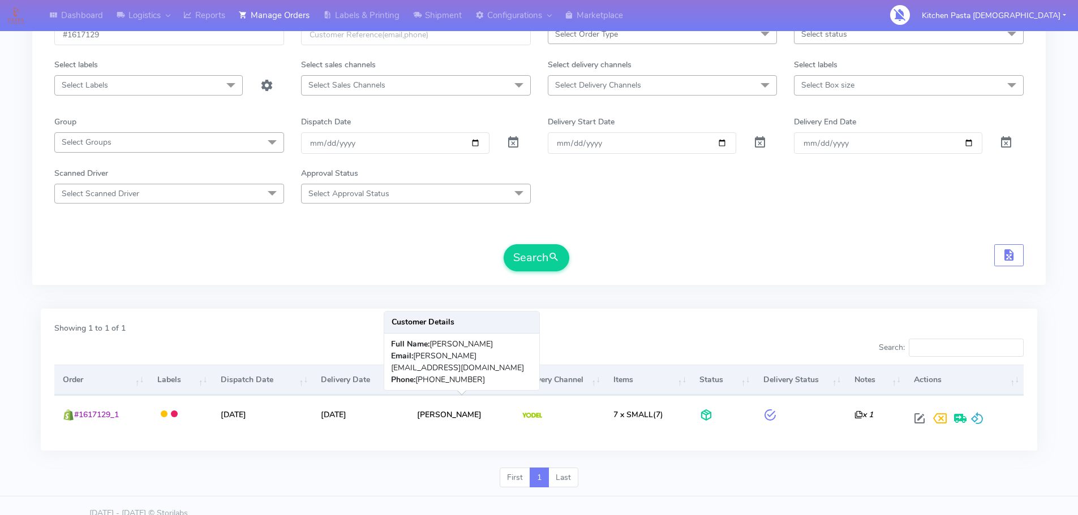
scroll to position [99, 0]
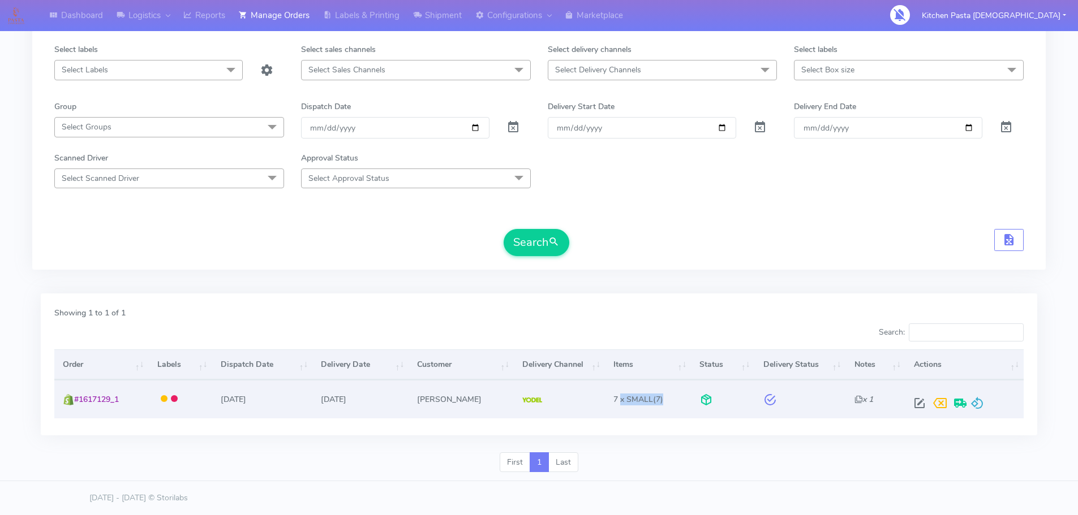
drag, startPoint x: 611, startPoint y: 402, endPoint x: 654, endPoint y: 398, distance: 43.2
click at [656, 398] on td "7 x SMALL (7)" at bounding box center [648, 399] width 86 height 38
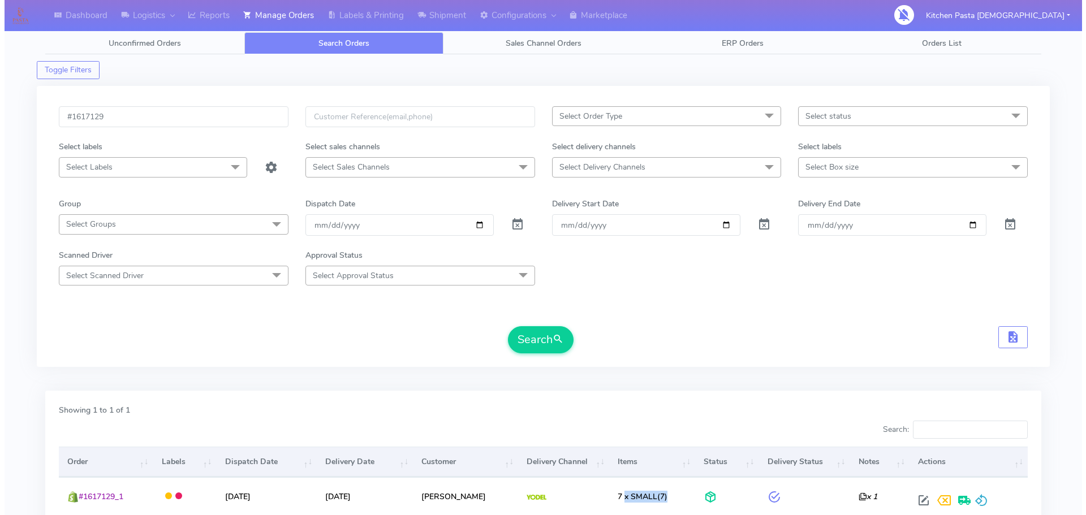
scroll to position [0, 0]
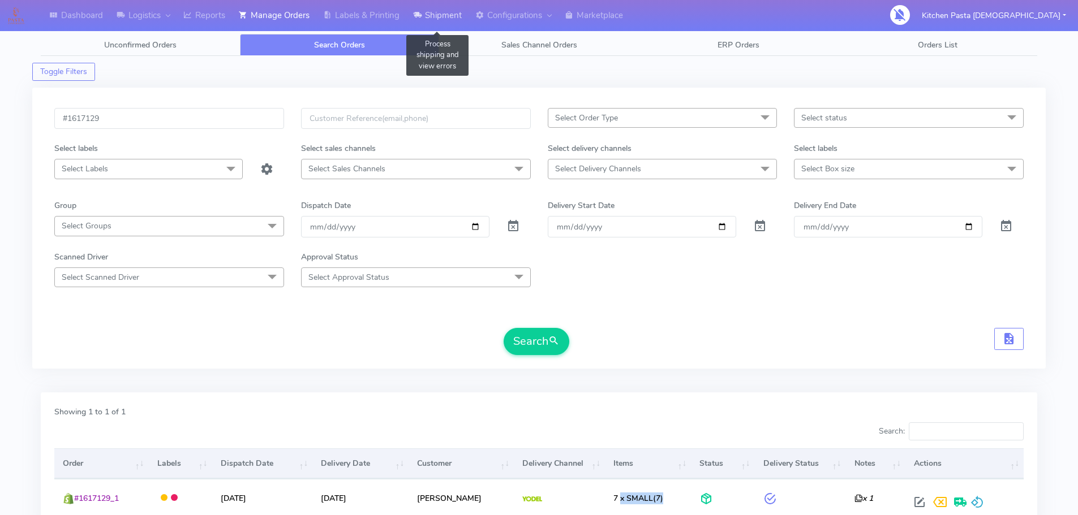
click at [436, 8] on link "Shipment" at bounding box center [437, 15] width 62 height 31
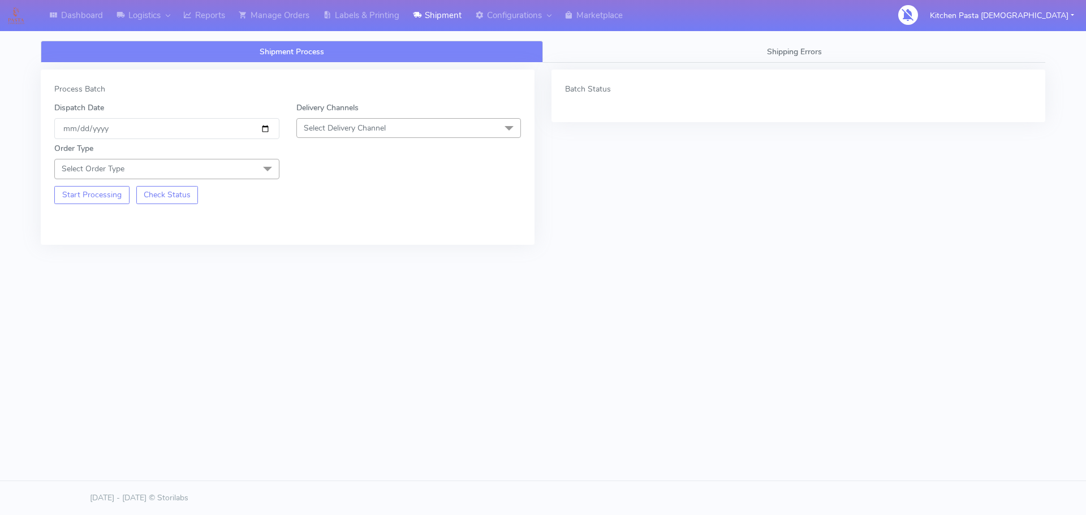
click at [91, 174] on span "Select Order Type" at bounding box center [93, 169] width 63 height 11
click at [67, 226] on div "Meal" at bounding box center [167, 222] width 213 height 12
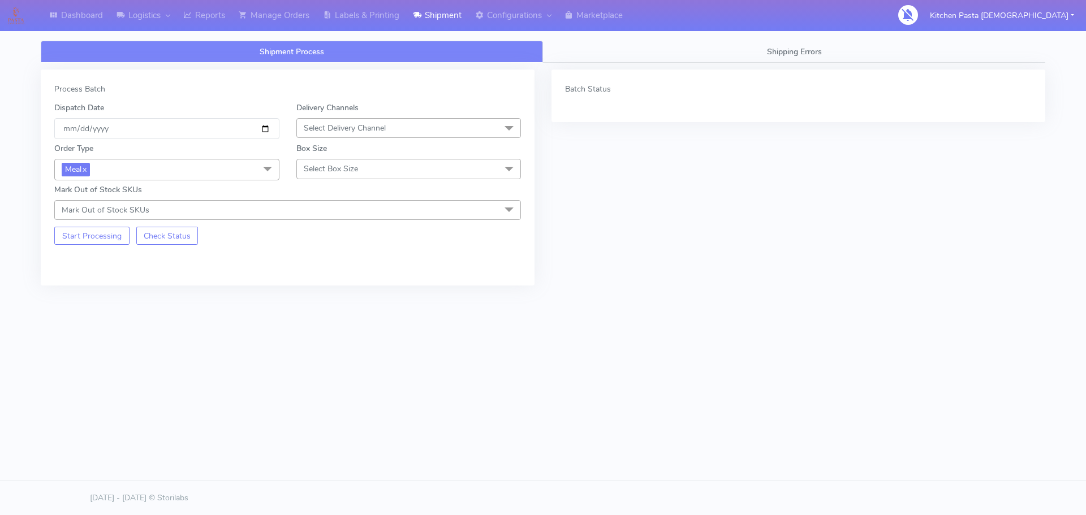
click at [355, 126] on span "Select Delivery Channel" at bounding box center [345, 128] width 82 height 11
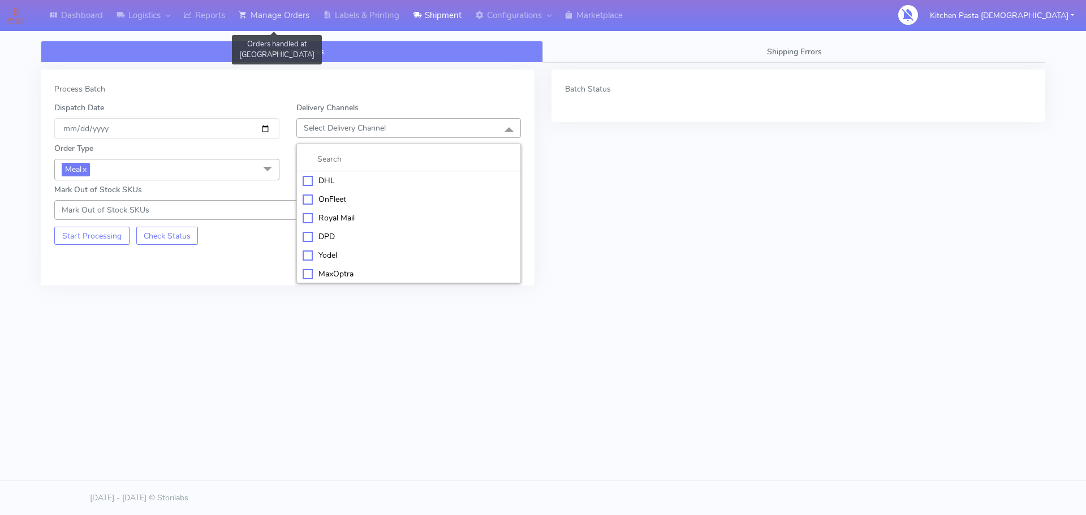
drag, startPoint x: 306, startPoint y: 12, endPoint x: 270, endPoint y: 16, distance: 36.4
click at [305, 12] on link "Manage Orders" at bounding box center [274, 15] width 84 height 31
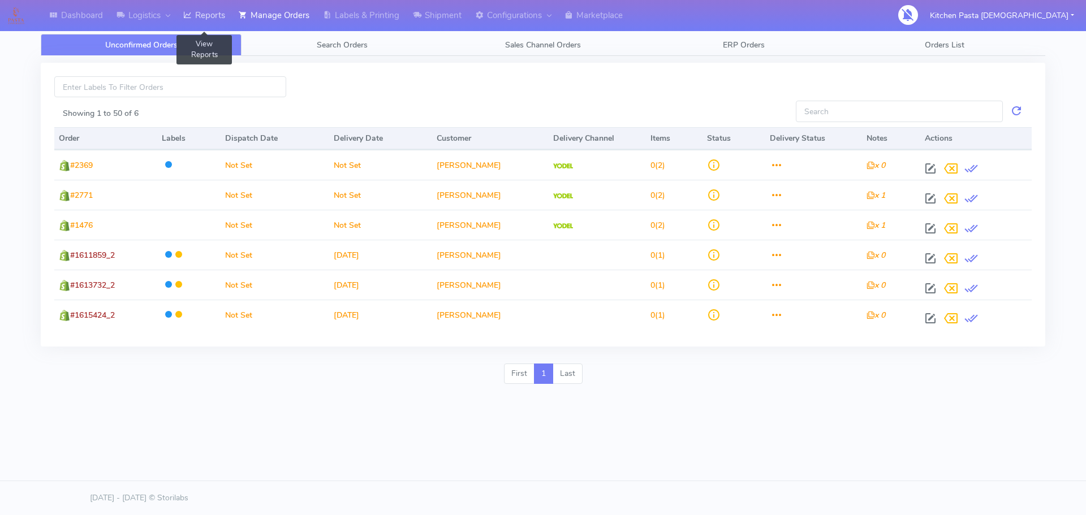
click at [212, 14] on link "Reports" at bounding box center [204, 15] width 55 height 31
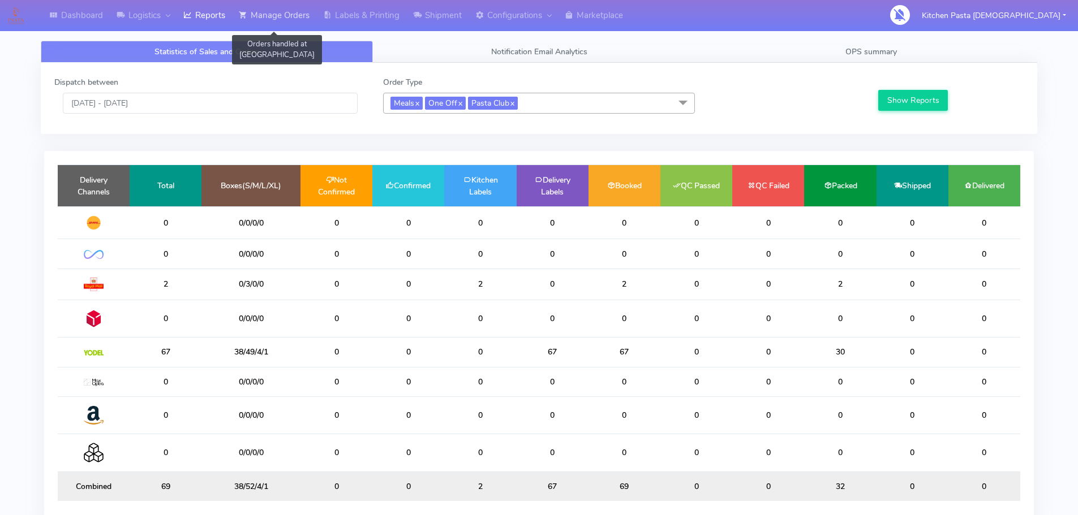
click at [290, 16] on link "Manage Orders" at bounding box center [274, 15] width 84 height 31
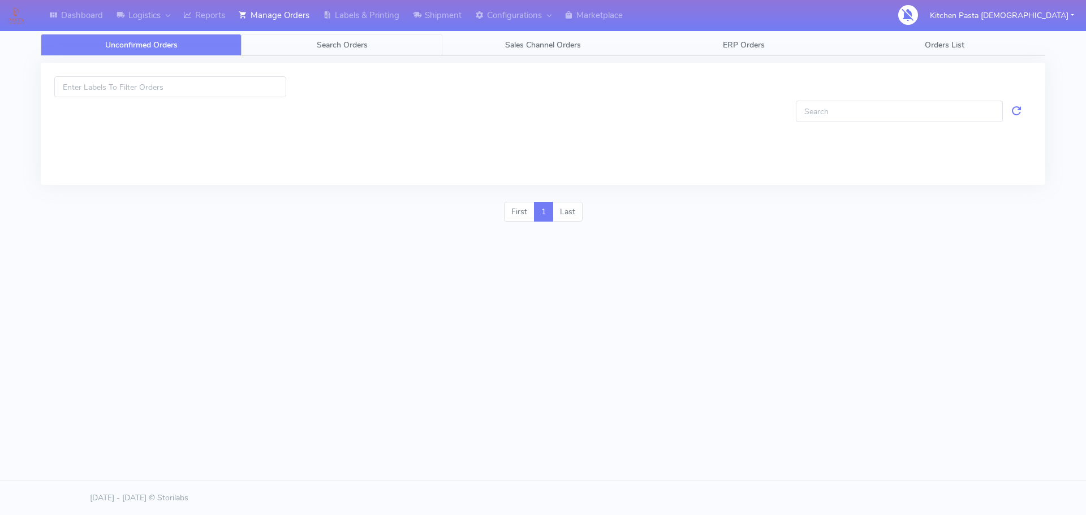
click at [368, 44] on link "Search Orders" at bounding box center [342, 45] width 201 height 22
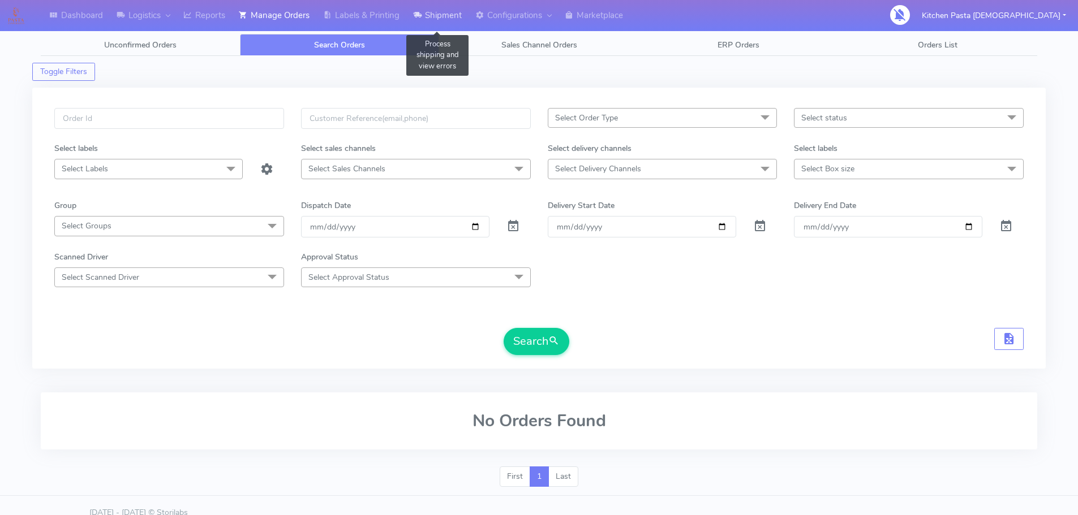
click at [419, 16] on icon at bounding box center [417, 15] width 8 height 11
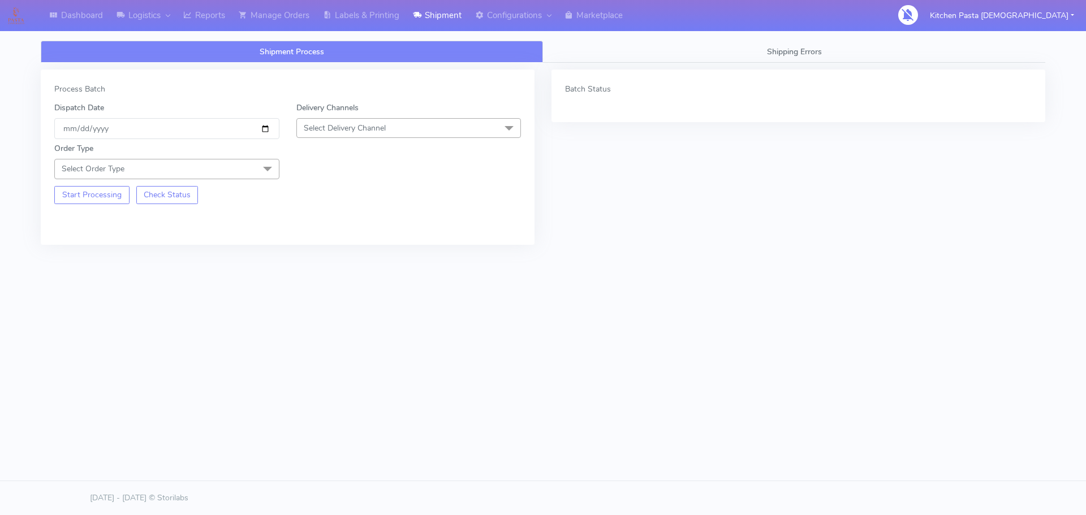
click at [117, 162] on span "Select Order Type" at bounding box center [166, 169] width 225 height 20
click at [65, 220] on div "Meal" at bounding box center [167, 222] width 213 height 12
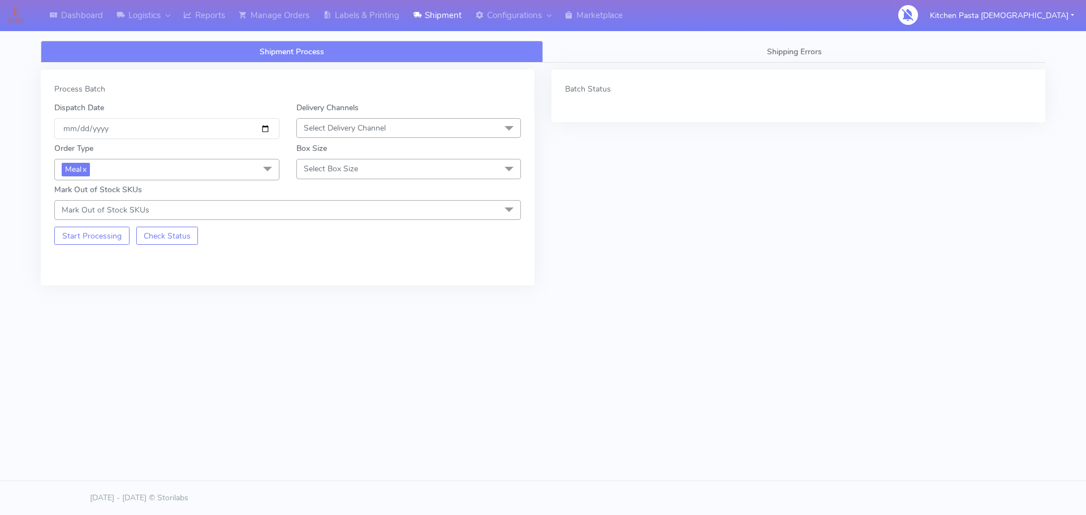
click at [156, 215] on span "Mark Out of Stock SKUs" at bounding box center [287, 210] width 467 height 20
click at [197, 404] on div "Dashboard Logistics [GEOGRAPHIC_DATA] Logistics Reports Manage Orders Labels & …" at bounding box center [543, 212] width 1086 height 425
click at [317, 124] on span "Select Delivery Channel" at bounding box center [345, 128] width 82 height 11
click at [311, 254] on div "Yodel" at bounding box center [409, 256] width 213 height 12
click at [323, 175] on span "Select Box Size" at bounding box center [408, 169] width 225 height 20
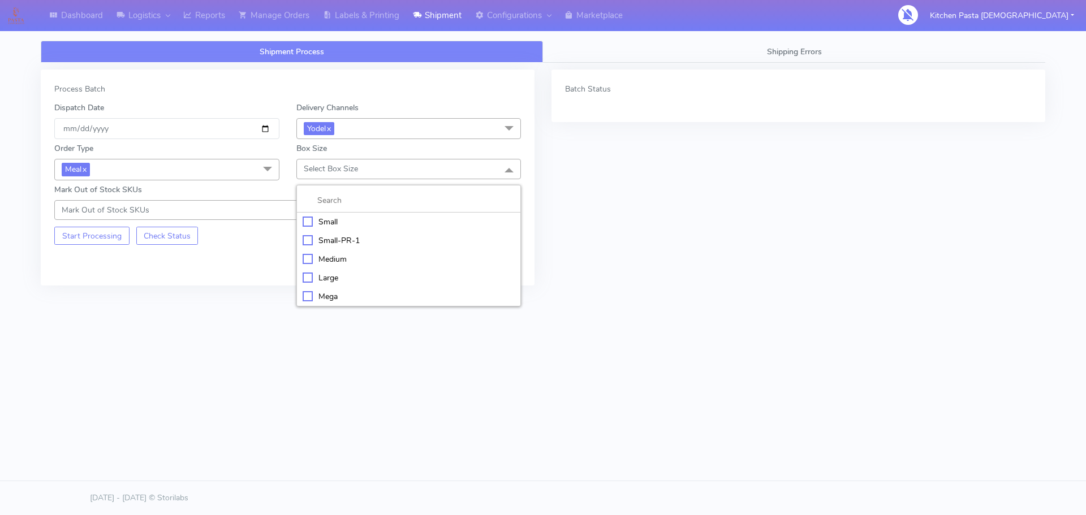
click at [308, 220] on div "Small" at bounding box center [409, 222] width 213 height 12
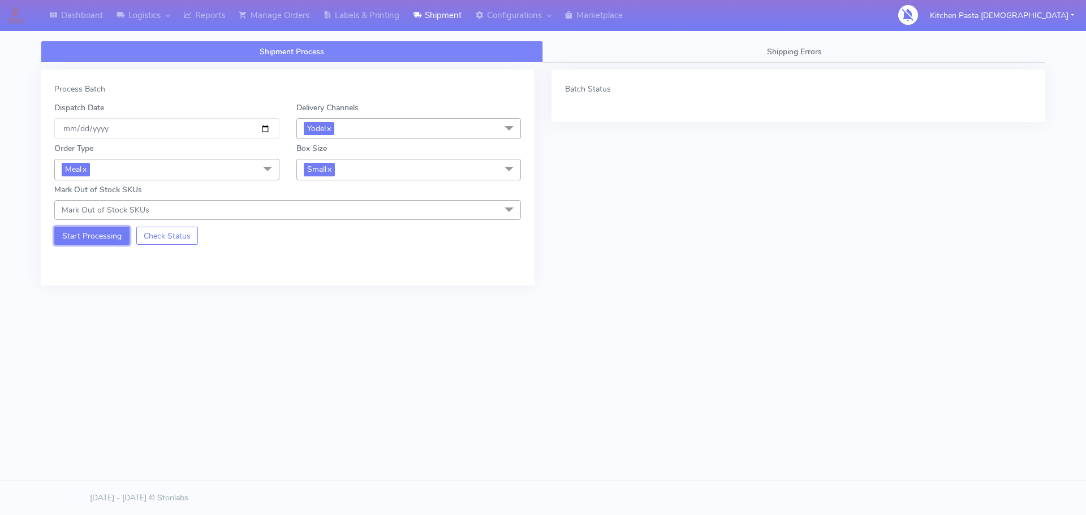
click at [105, 235] on button "Start Processing" at bounding box center [91, 236] width 75 height 18
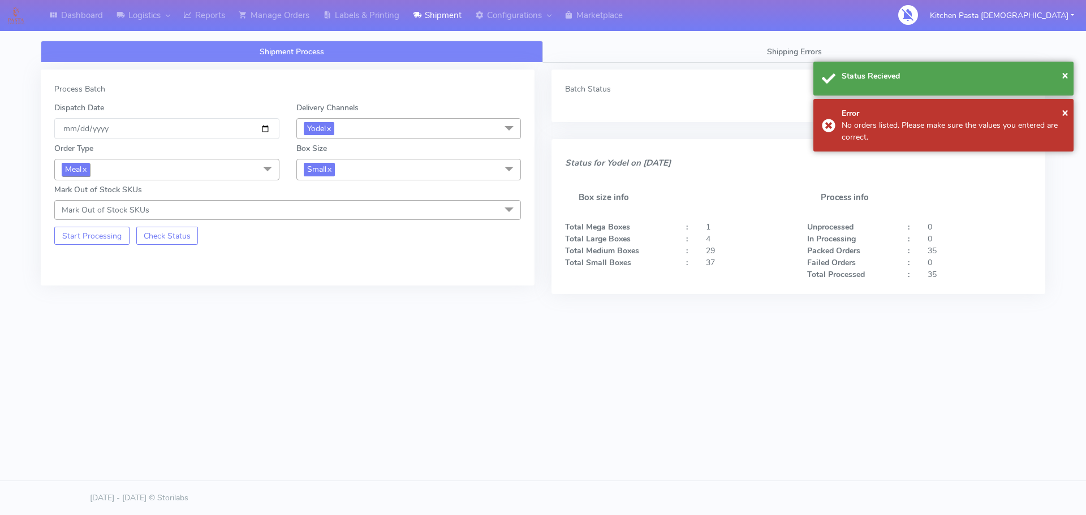
click at [85, 166] on link "x" at bounding box center [83, 169] width 5 height 12
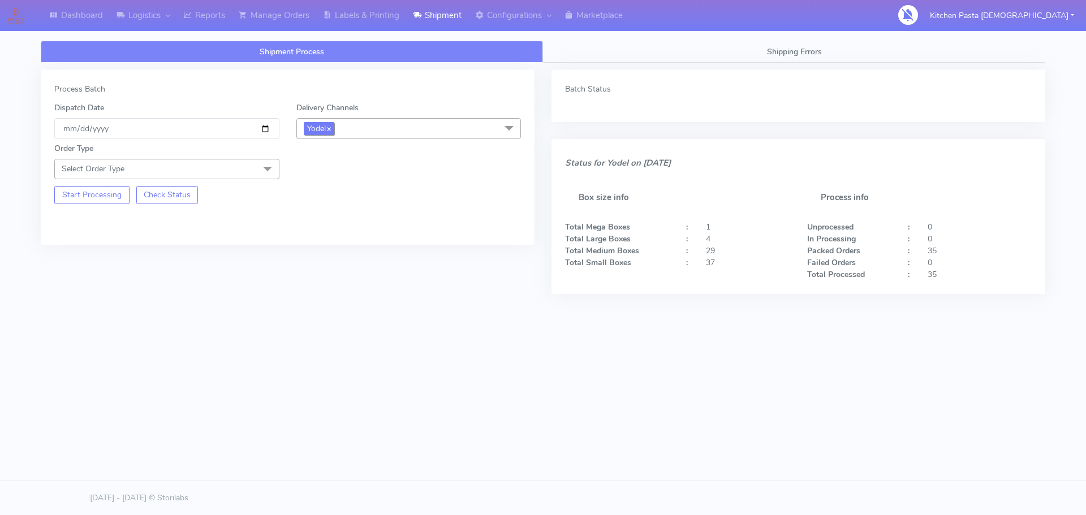
click at [331, 123] on link "x" at bounding box center [328, 128] width 5 height 12
